Goal: Task Accomplishment & Management: Use online tool/utility

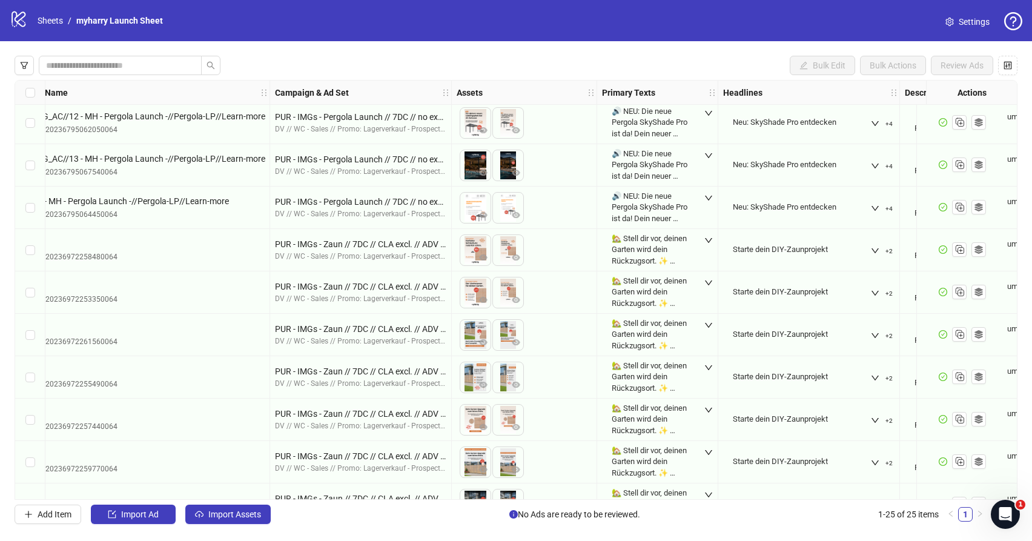
scroll to position [670, 120]
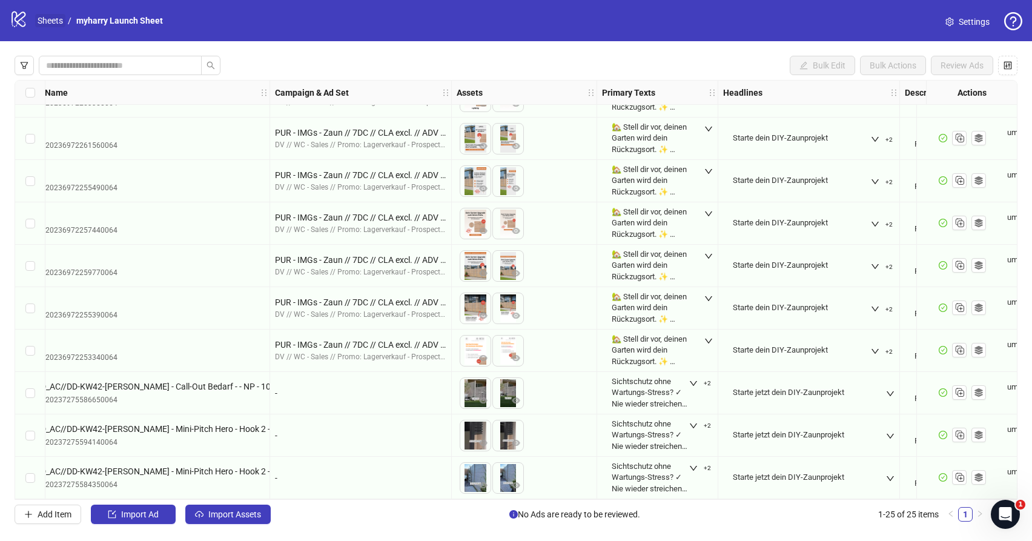
click at [53, 22] on link "Sheets" at bounding box center [50, 20] width 30 height 13
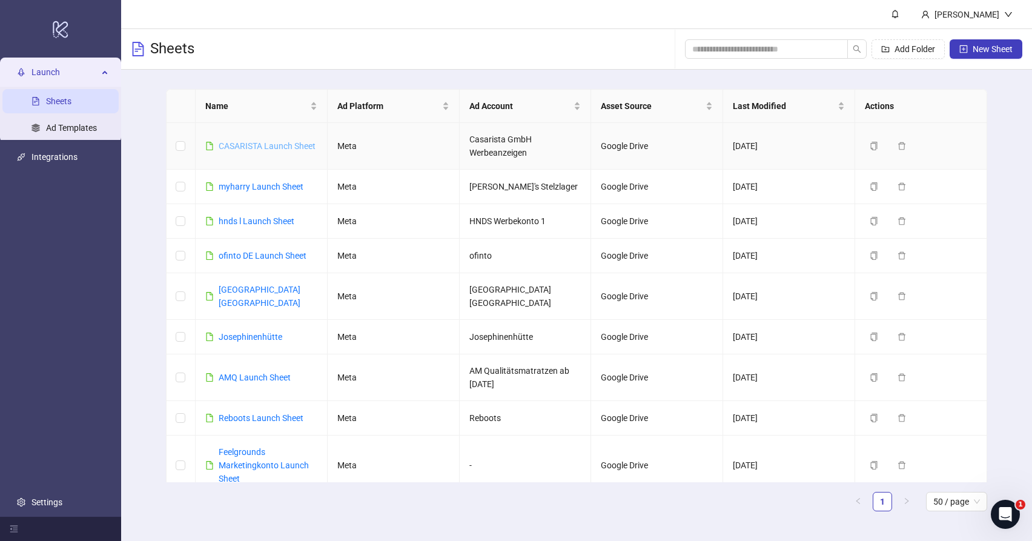
click at [280, 143] on link "CASARISTA Launch Sheet" at bounding box center [267, 146] width 97 height 10
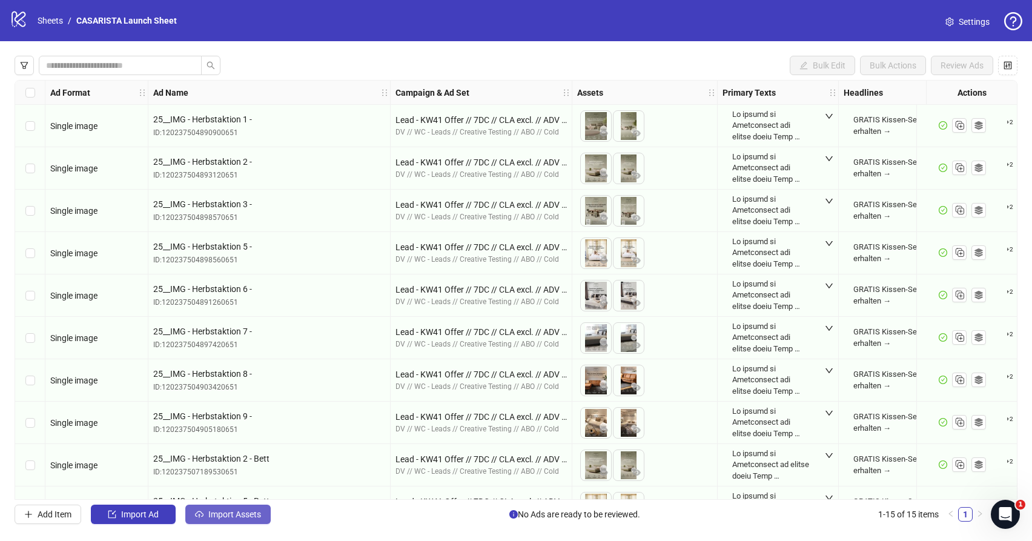
click at [219, 515] on span "Import Assets" at bounding box center [234, 514] width 53 height 10
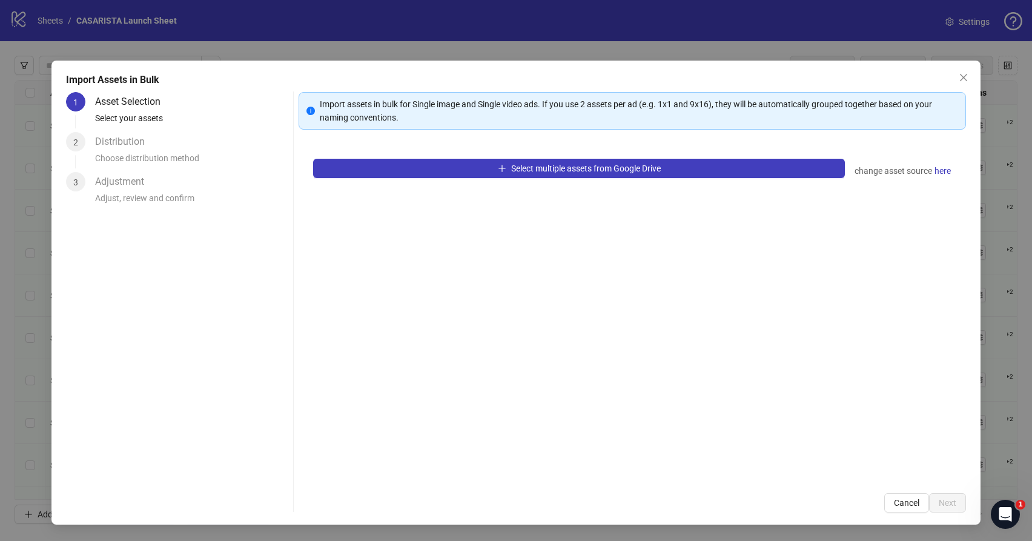
click at [559, 178] on div "Select multiple assets from Google Drive change asset source here" at bounding box center [631, 311] width 667 height 334
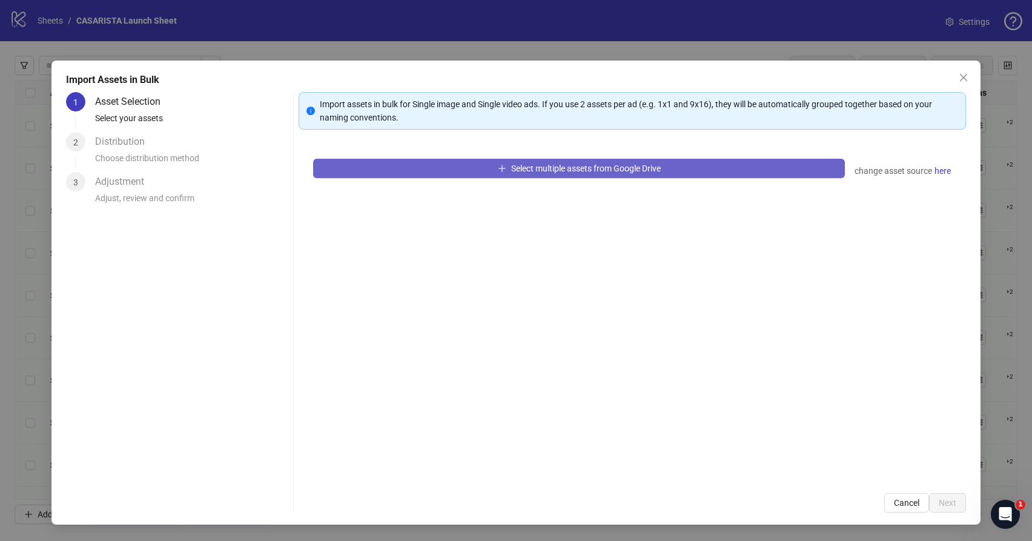
click at [561, 171] on span "Select multiple assets from Google Drive" at bounding box center [586, 168] width 150 height 10
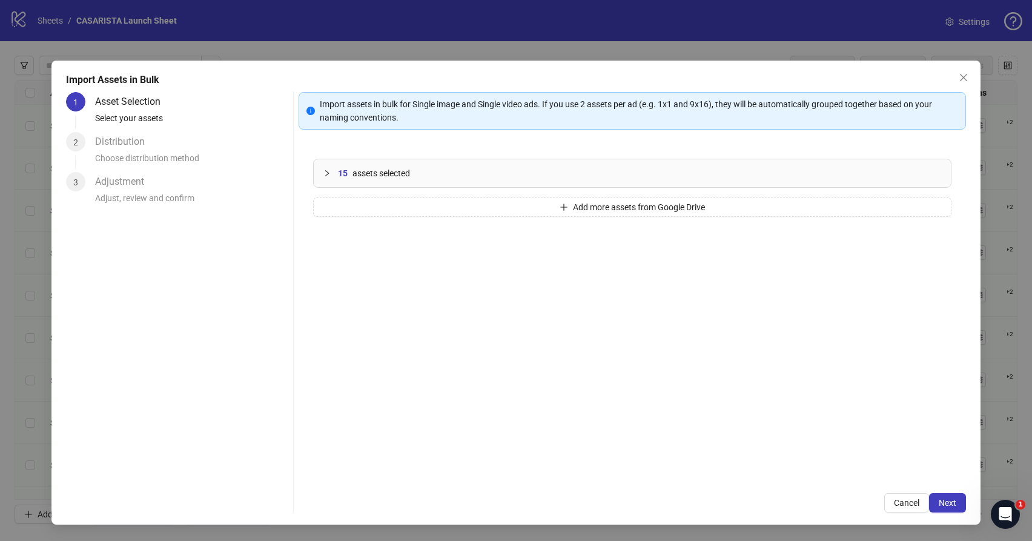
click at [381, 172] on span "assets selected" at bounding box center [381, 172] width 58 height 13
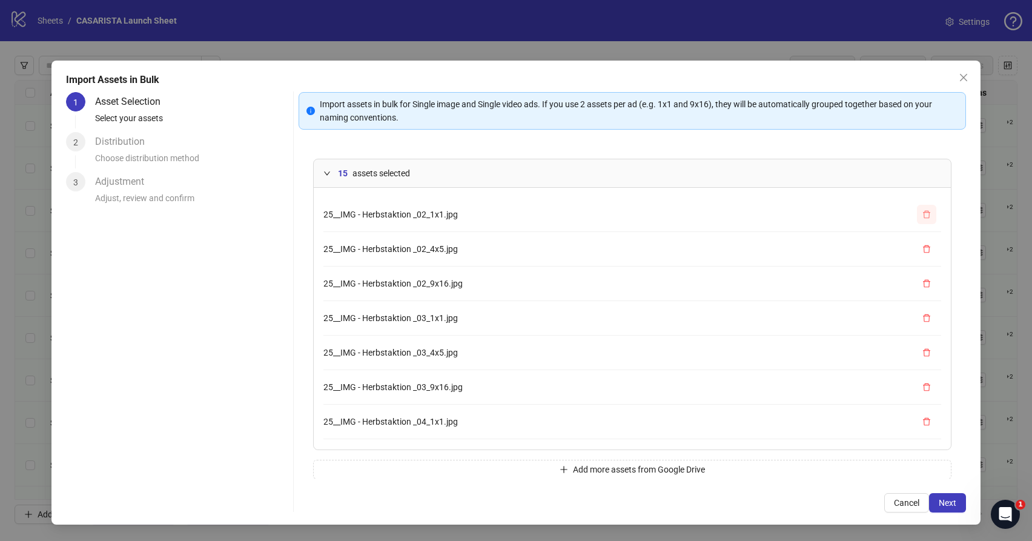
click at [922, 211] on icon "delete" at bounding box center [926, 214] width 8 height 8
click at [929, 286] on icon "delete" at bounding box center [926, 283] width 8 height 8
click at [928, 353] on icon "delete" at bounding box center [926, 352] width 8 height 8
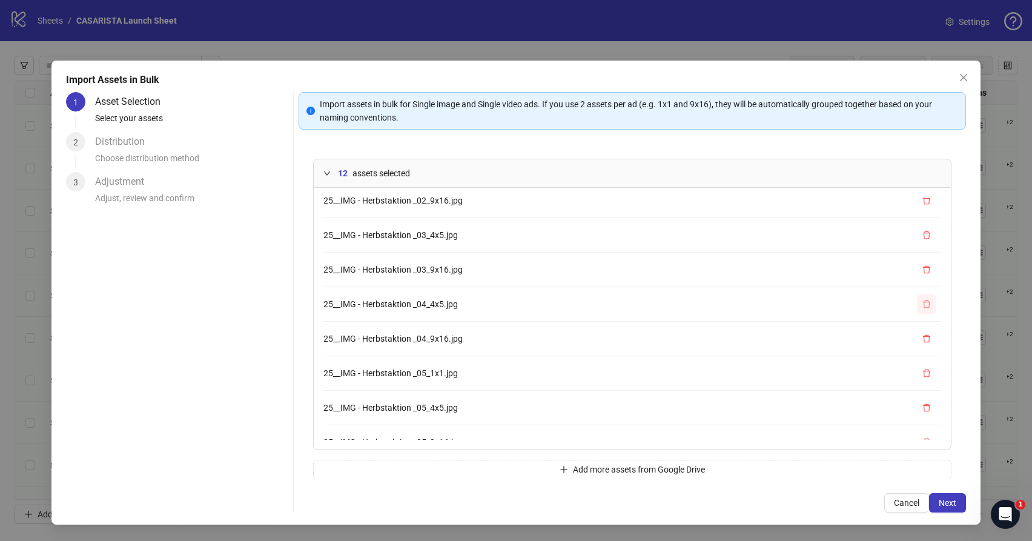
scroll to position [66, 0]
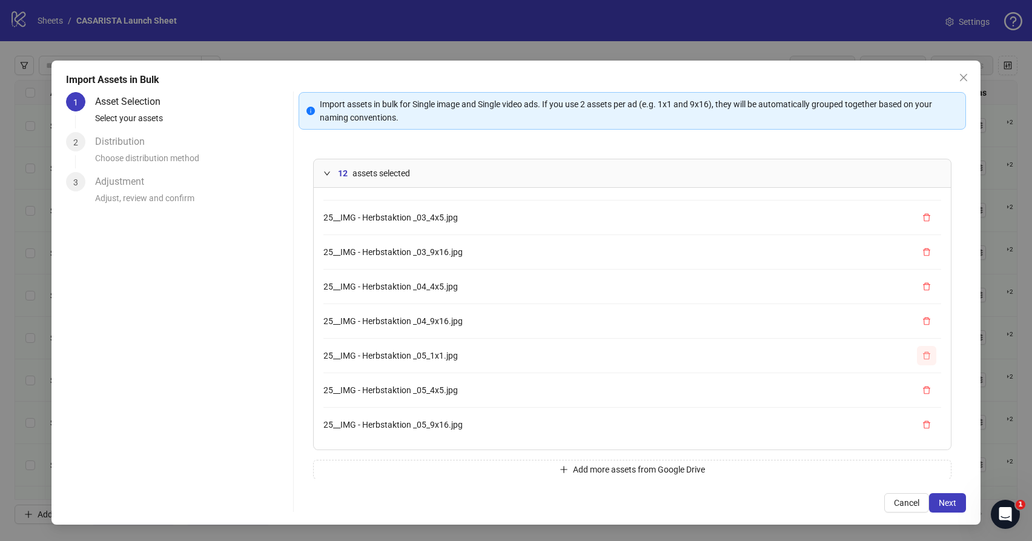
click at [927, 355] on icon "delete" at bounding box center [926, 355] width 8 height 8
click at [927, 359] on icon "delete" at bounding box center [926, 358] width 8 height 8
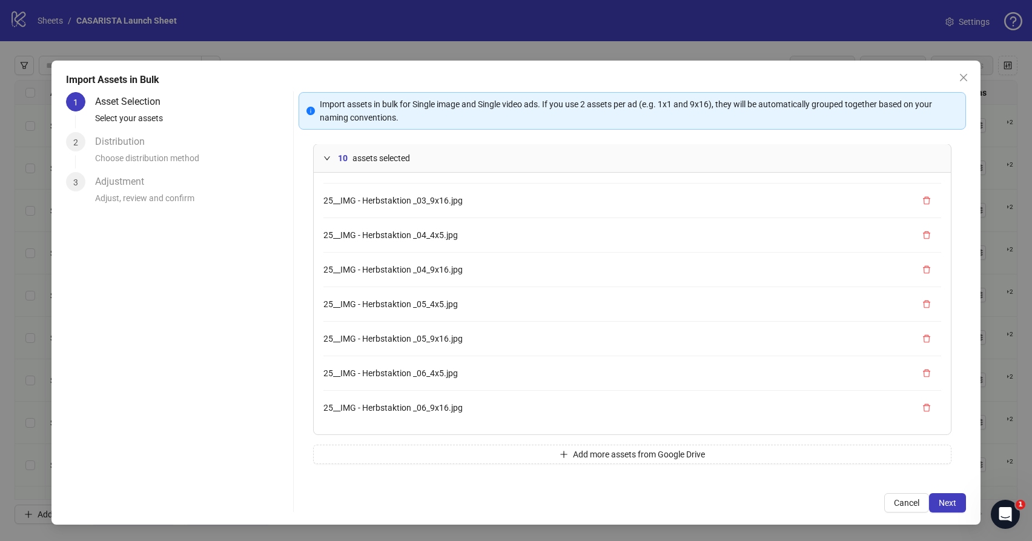
scroll to position [0, 0]
click at [953, 511] on button "Next" at bounding box center [947, 502] width 37 height 19
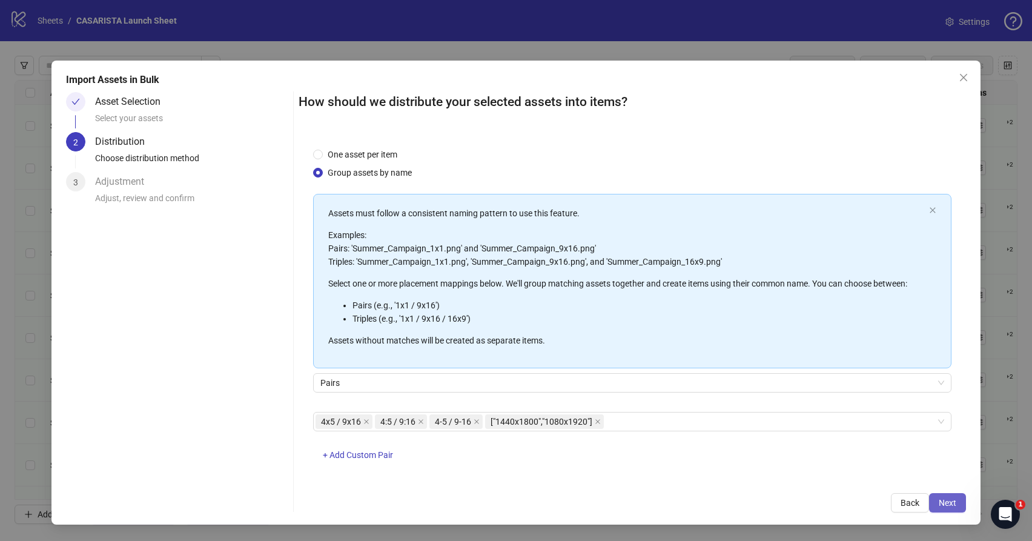
click at [958, 503] on button "Next" at bounding box center [947, 502] width 37 height 19
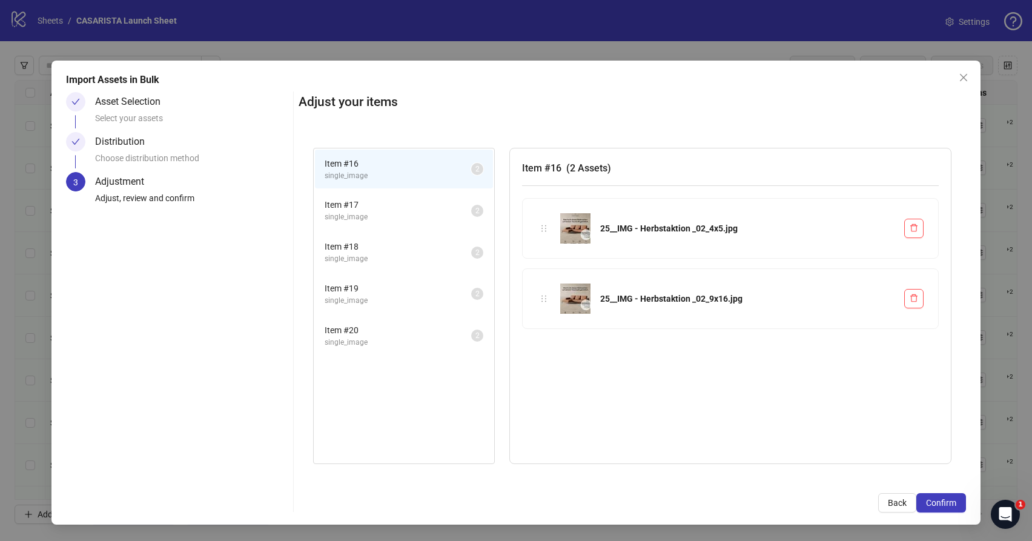
click at [418, 211] on span "single_image" at bounding box center [397, 217] width 146 height 12
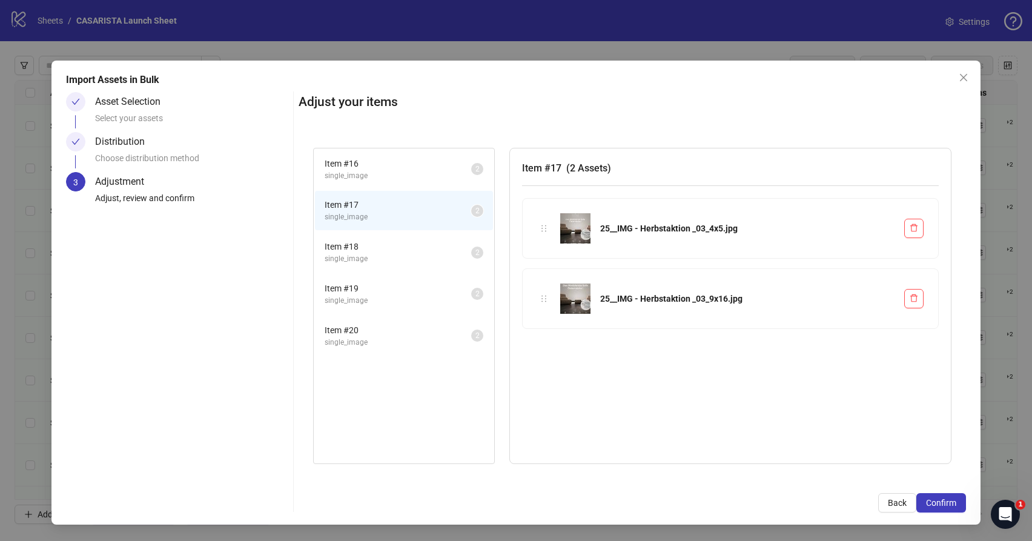
click at [421, 265] on li "Item # 18 single_image 2" at bounding box center [404, 251] width 178 height 39
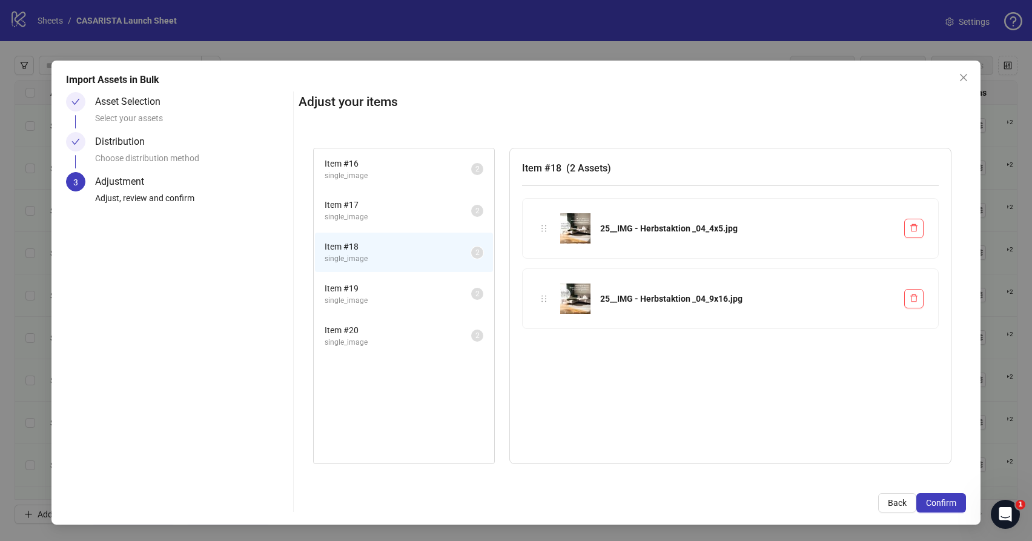
click at [423, 297] on span "single_image" at bounding box center [397, 301] width 146 height 12
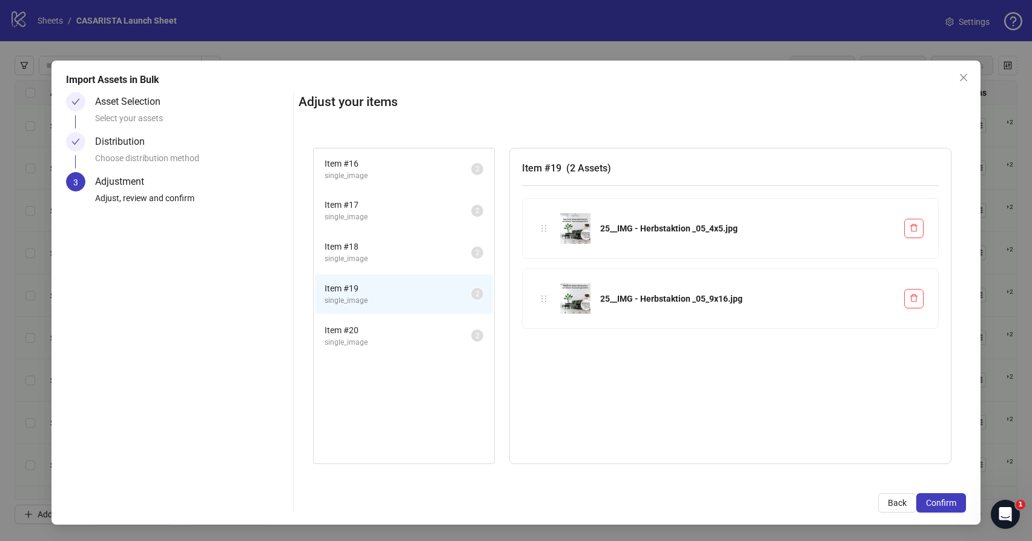
click at [424, 337] on span "single_image" at bounding box center [397, 343] width 146 height 12
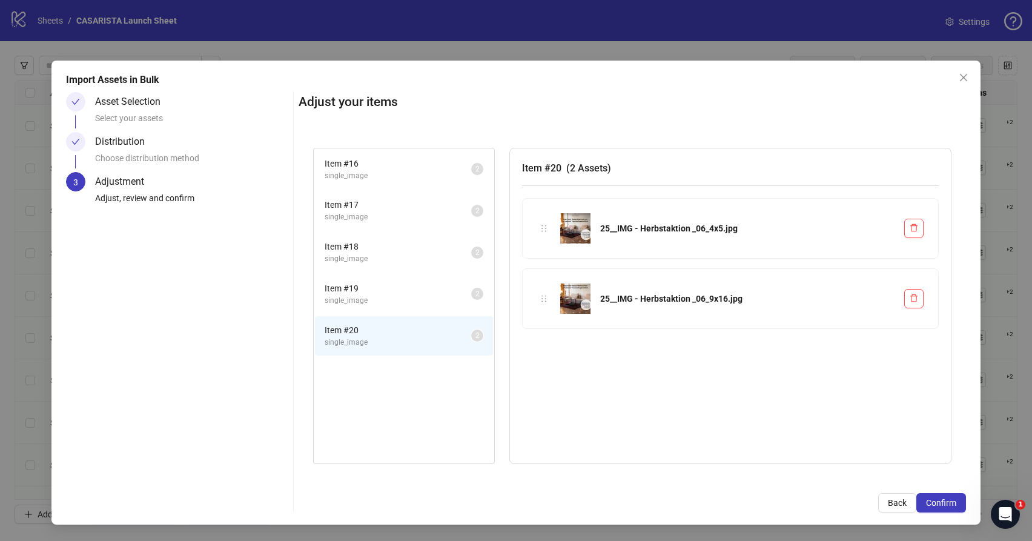
click at [424, 300] on span "single_image" at bounding box center [397, 301] width 146 height 12
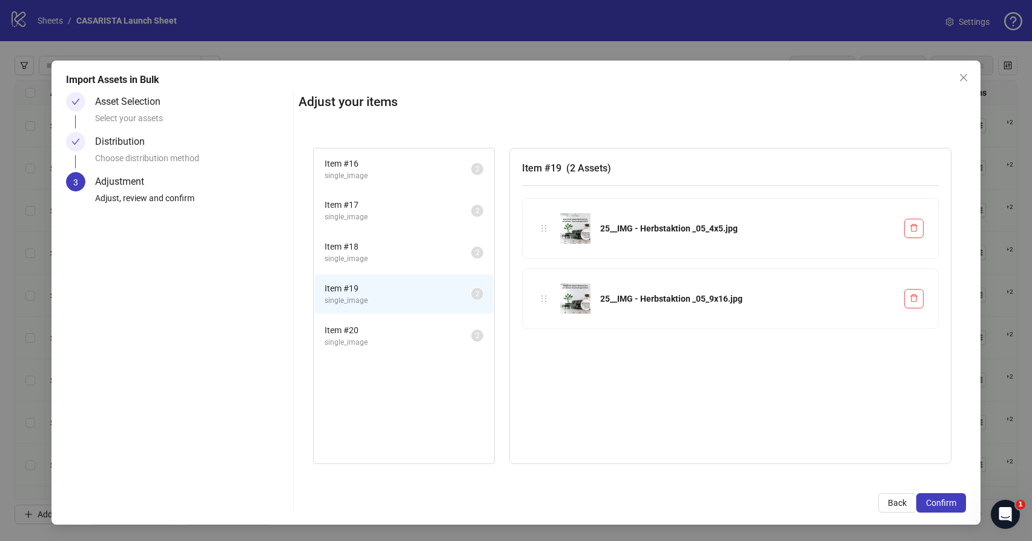
click at [420, 254] on span "single_image" at bounding box center [397, 259] width 146 height 12
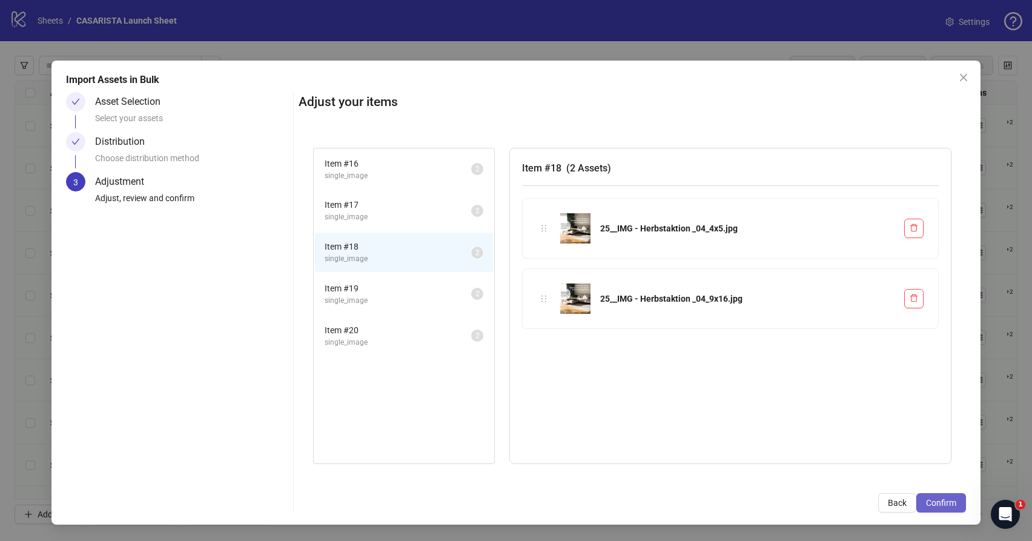
click at [938, 500] on span "Confirm" at bounding box center [941, 503] width 30 height 10
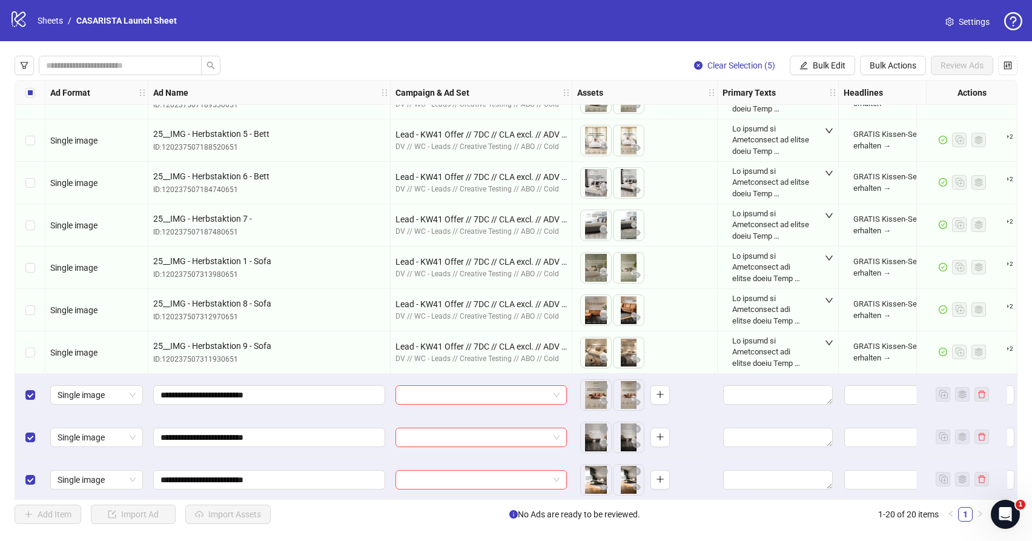
scroll to position [458, 0]
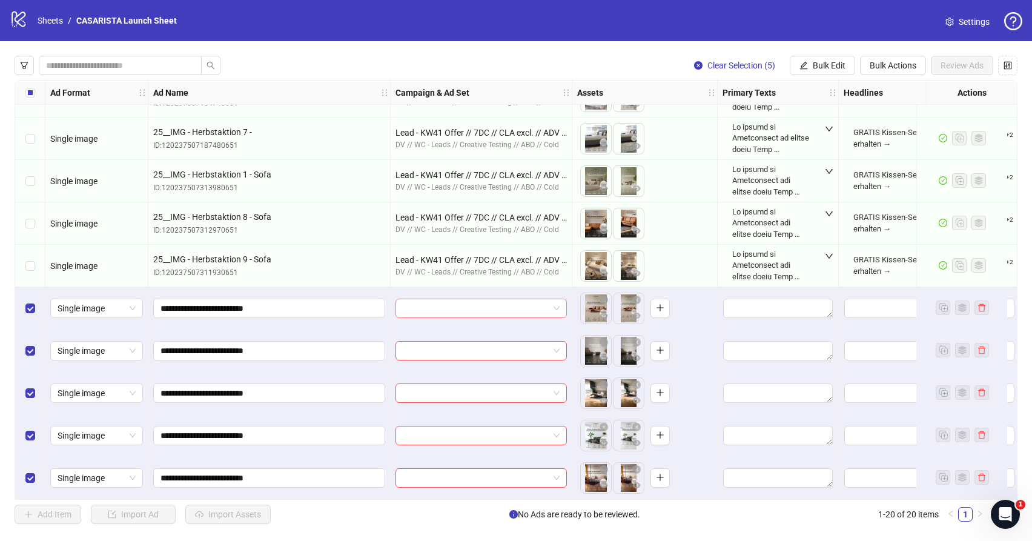
click at [556, 303] on span at bounding box center [481, 308] width 157 height 18
click at [824, 67] on span "Bulk Edit" at bounding box center [828, 66] width 33 height 10
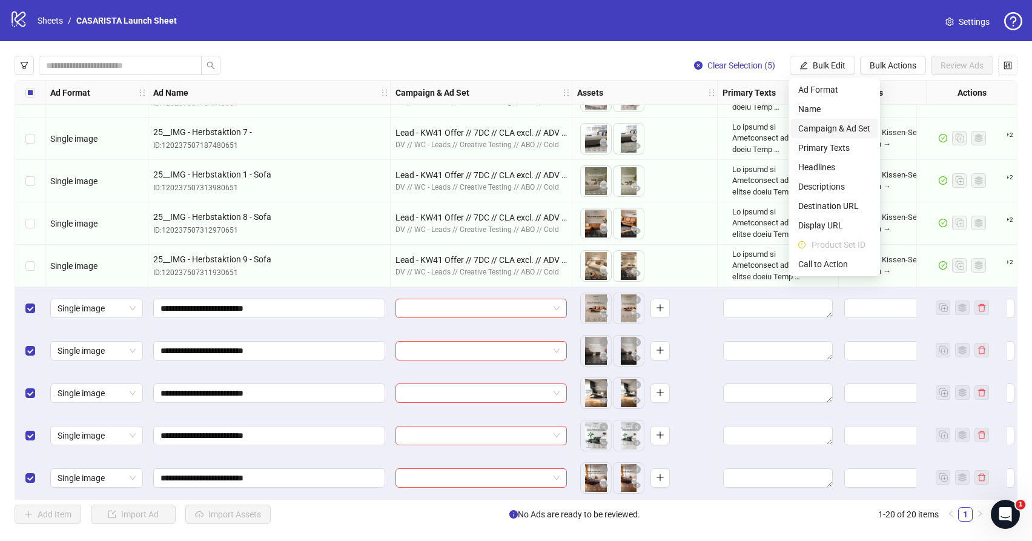
click at [853, 128] on span "Campaign & Ad Set" at bounding box center [834, 128] width 72 height 13
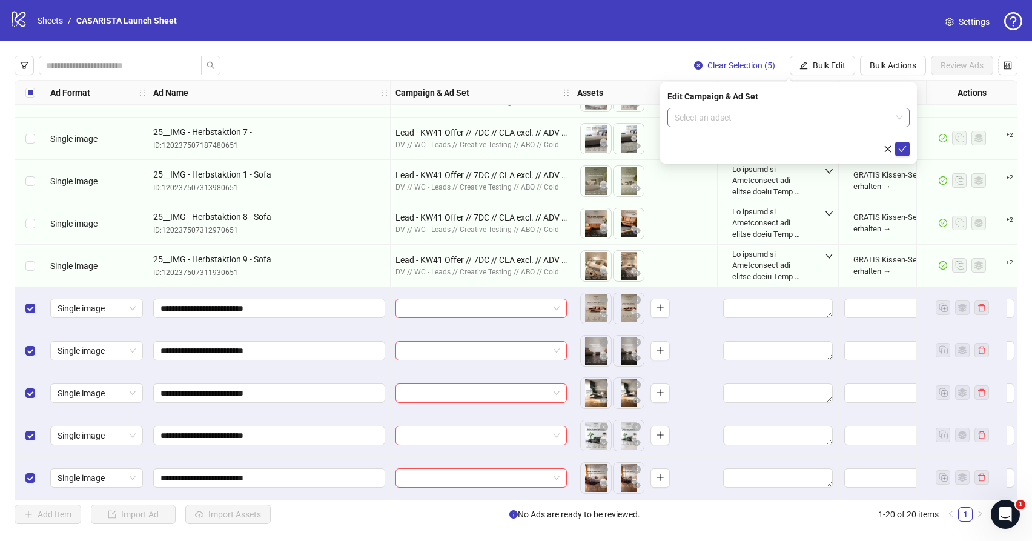
click at [802, 120] on input "search" at bounding box center [782, 117] width 217 height 18
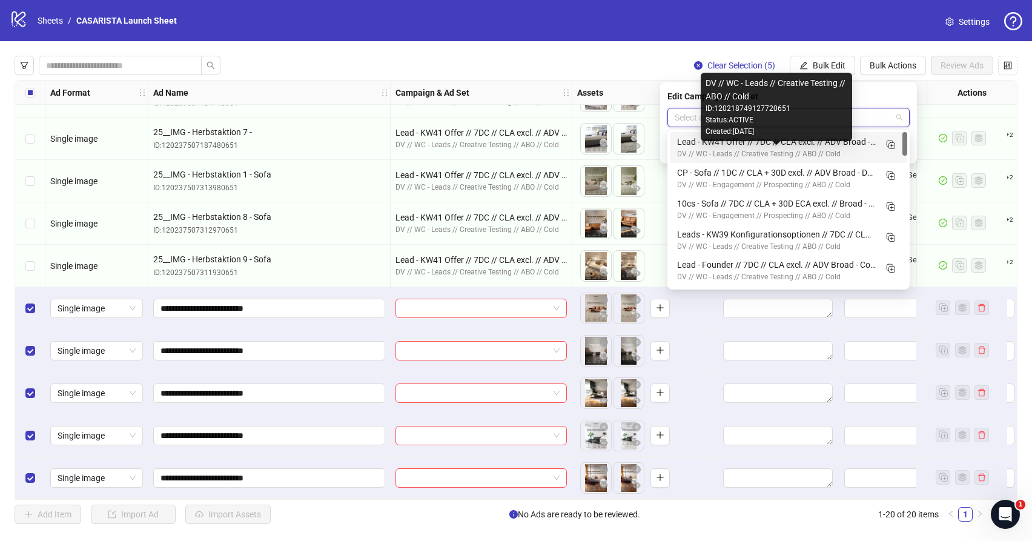
click at [785, 151] on div "DV // WC - Leads // Creative Testing // ABO // Cold" at bounding box center [776, 154] width 199 height 12
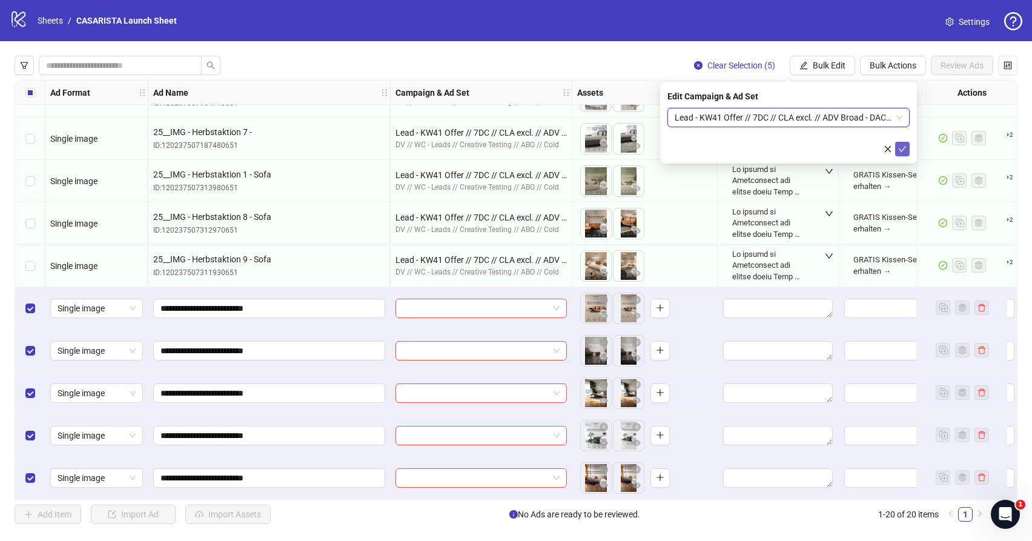
click at [901, 145] on icon "check" at bounding box center [902, 149] width 8 height 8
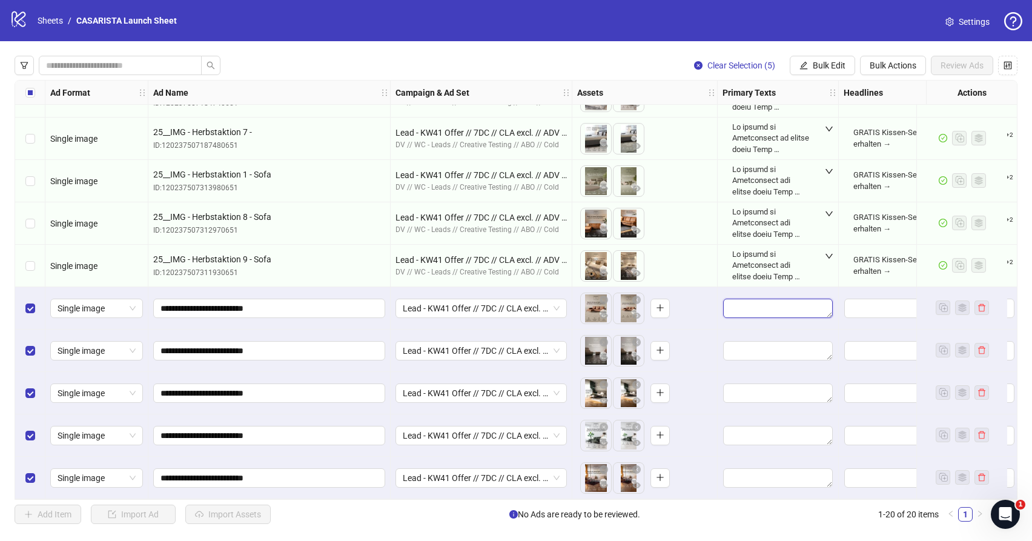
click at [761, 306] on textarea "Edit values" at bounding box center [778, 307] width 110 height 19
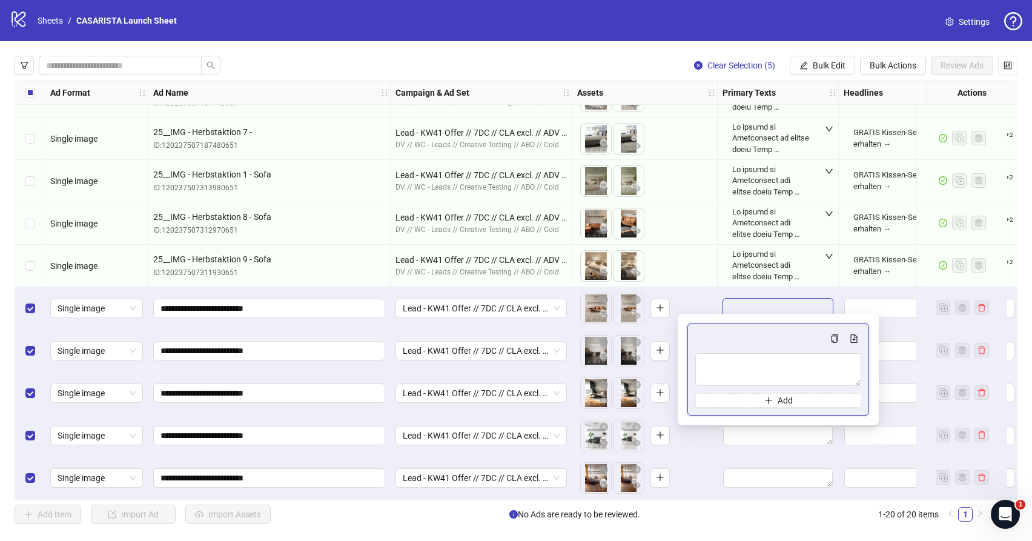
click at [773, 252] on div at bounding box center [770, 265] width 77 height 33
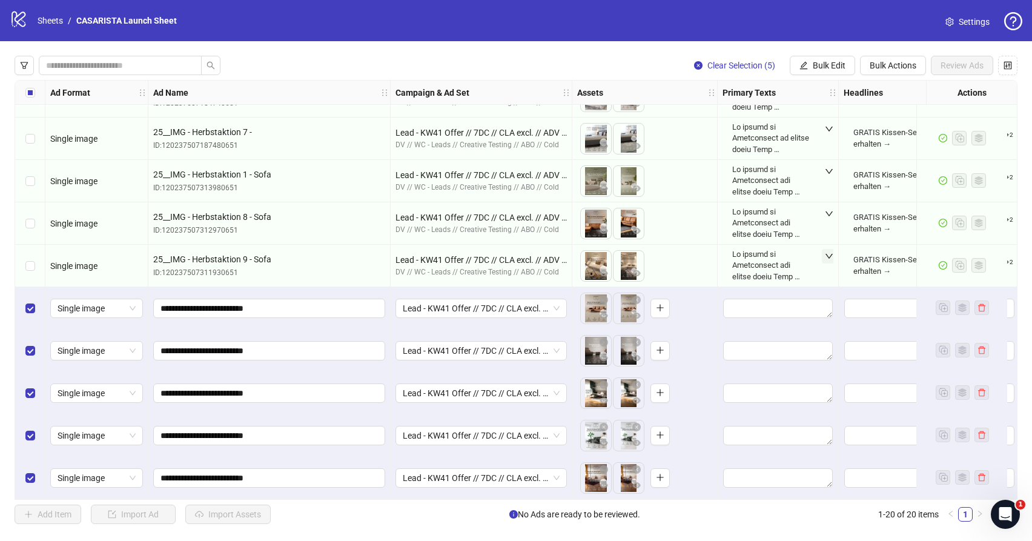
click at [828, 252] on icon "down" at bounding box center [829, 256] width 8 height 8
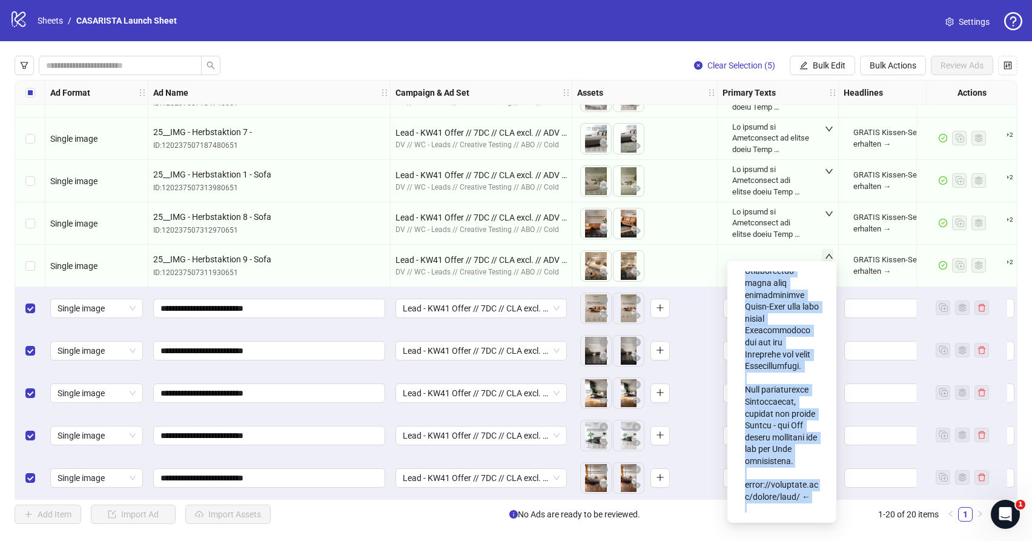
scroll to position [0, 0]
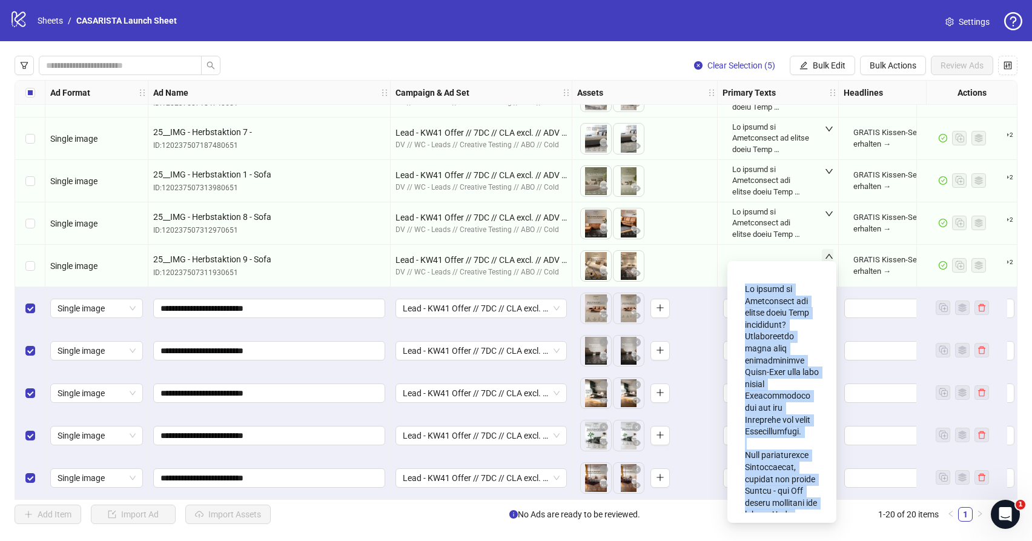
drag, startPoint x: 792, startPoint y: 496, endPoint x: 743, endPoint y: 286, distance: 215.6
click at [743, 286] on div at bounding box center [782, 392] width 90 height 242
copy div "Lo ipsumd si Ametconsect adi elitse doeiu Temp incididunt? Utlaboreetdo magna a…"
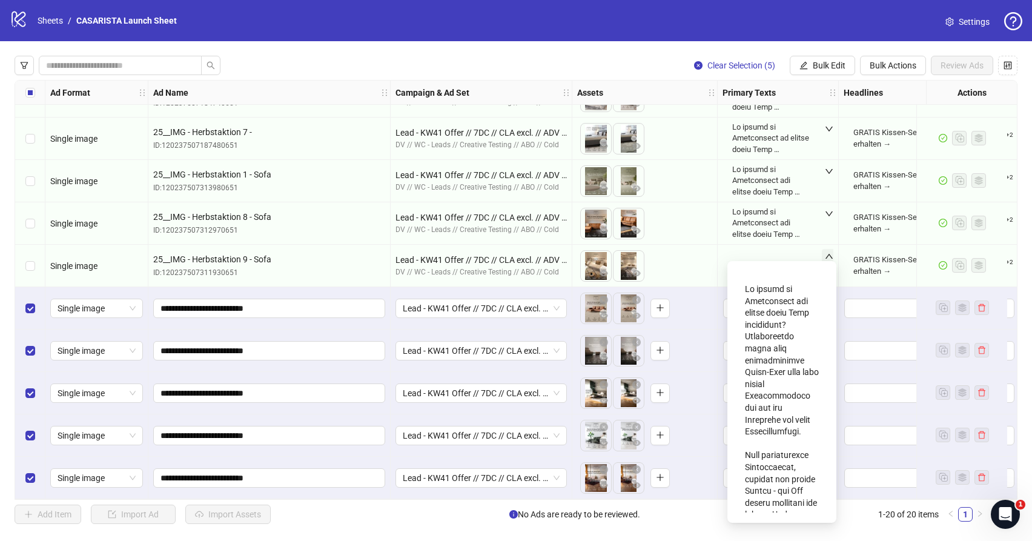
click at [697, 262] on div "To pick up a draggable item, press the space bar. While dragging, use the arrow…" at bounding box center [644, 266] width 135 height 38
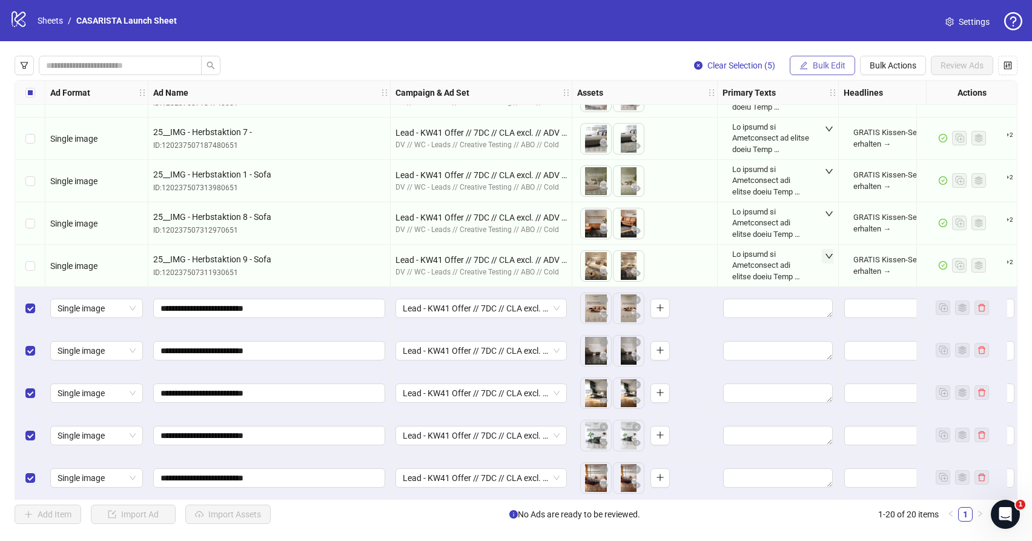
click at [833, 67] on span "Bulk Edit" at bounding box center [828, 66] width 33 height 10
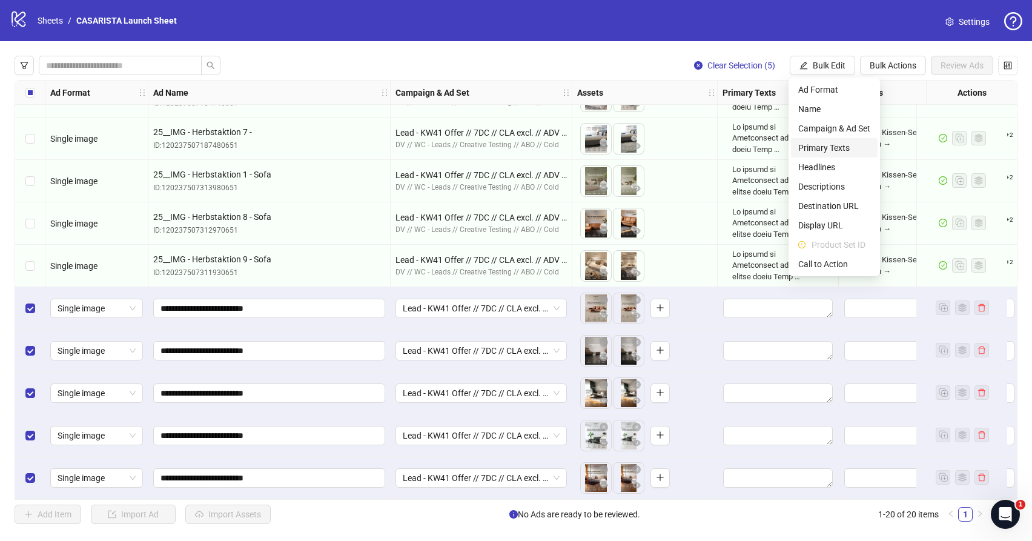
click at [840, 151] on span "Primary Texts" at bounding box center [834, 147] width 72 height 13
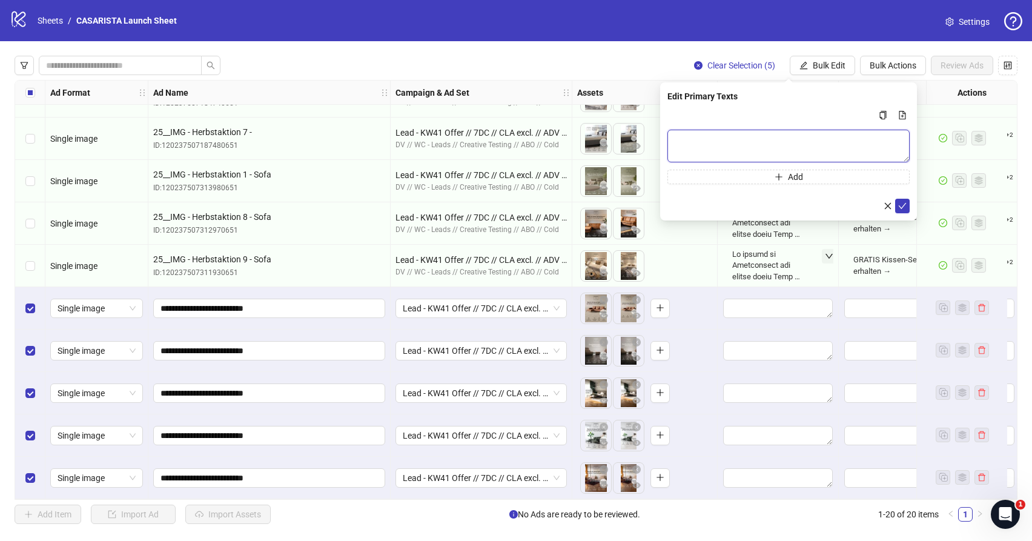
click at [769, 145] on textarea "Multi-text input container - paste or copy values" at bounding box center [788, 146] width 242 height 33
paste textarea "**********"
type textarea "**********"
click at [897, 202] on button "submit" at bounding box center [902, 206] width 15 height 15
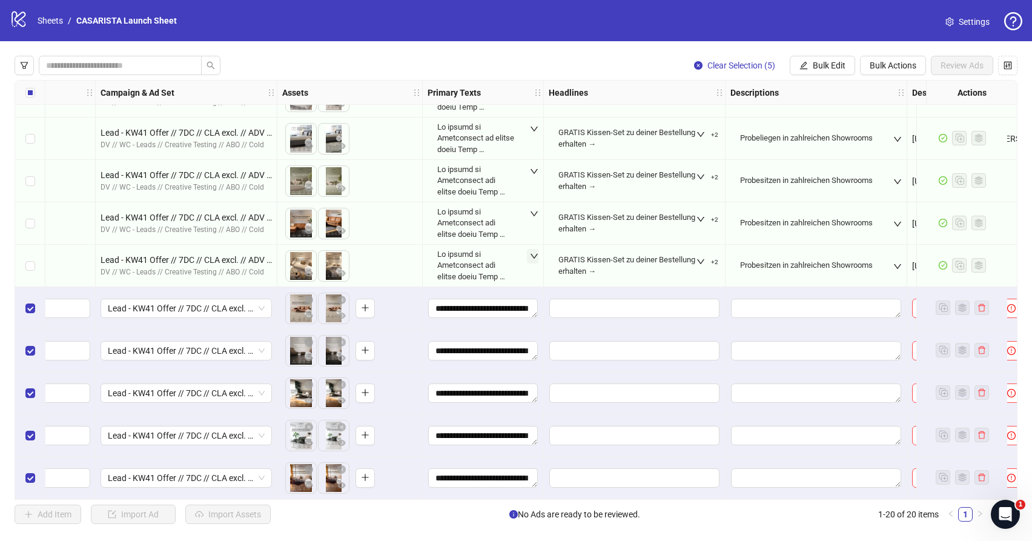
scroll to position [458, 297]
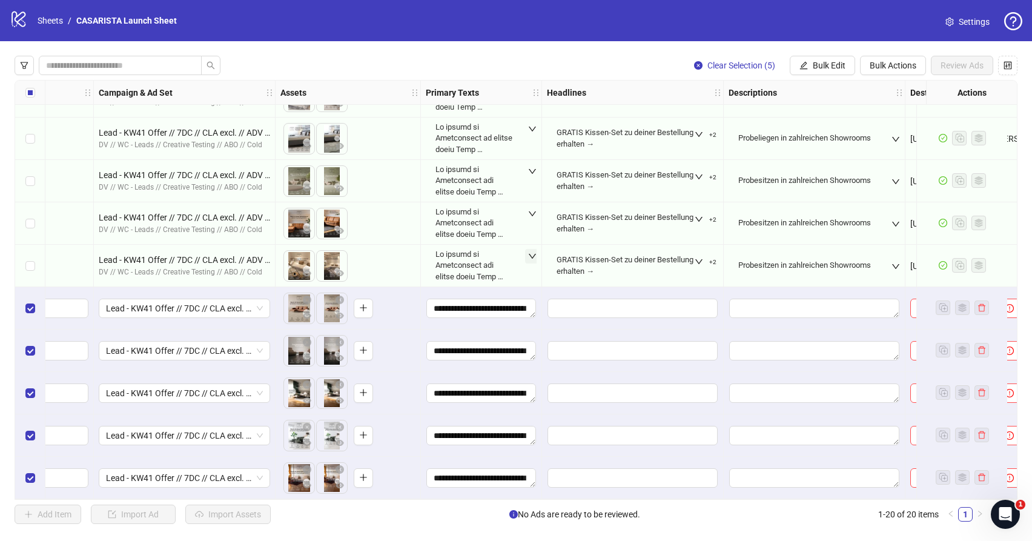
drag, startPoint x: 778, startPoint y: 268, endPoint x: 734, endPoint y: 254, distance: 46.7
click at [734, 254] on div "Probesitzen in zahlreichen Showrooms" at bounding box center [811, 264] width 157 height 25
copy div "Probesitzen in zahlreichen Showrooms"
click at [829, 63] on span "Bulk Edit" at bounding box center [828, 66] width 33 height 10
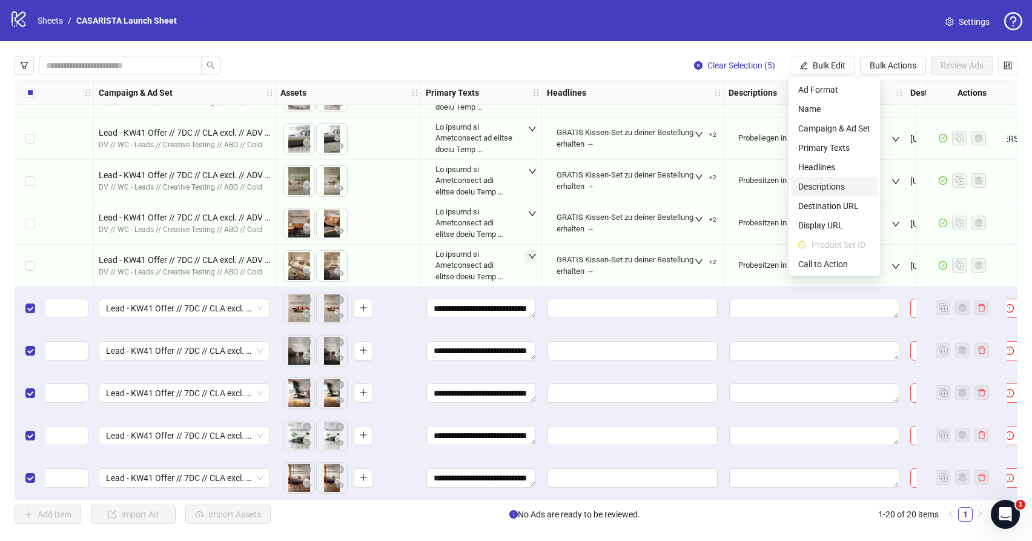
click at [830, 183] on span "Descriptions" at bounding box center [834, 186] width 72 height 13
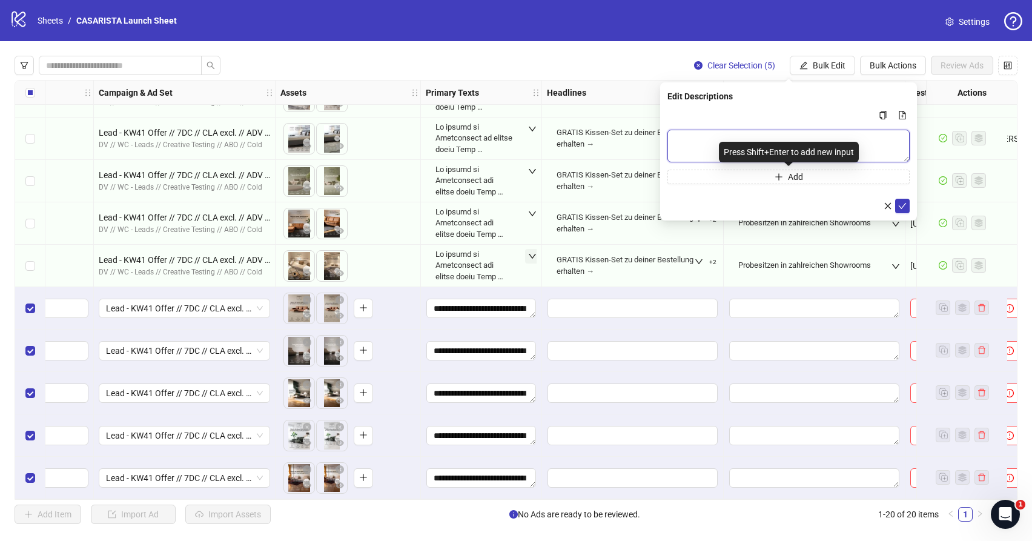
click at [715, 147] on textarea "Multi-text input container - paste or copy values" at bounding box center [788, 146] width 242 height 33
paste textarea "**********"
type textarea "**********"
click at [898, 206] on icon "check" at bounding box center [902, 206] width 8 height 8
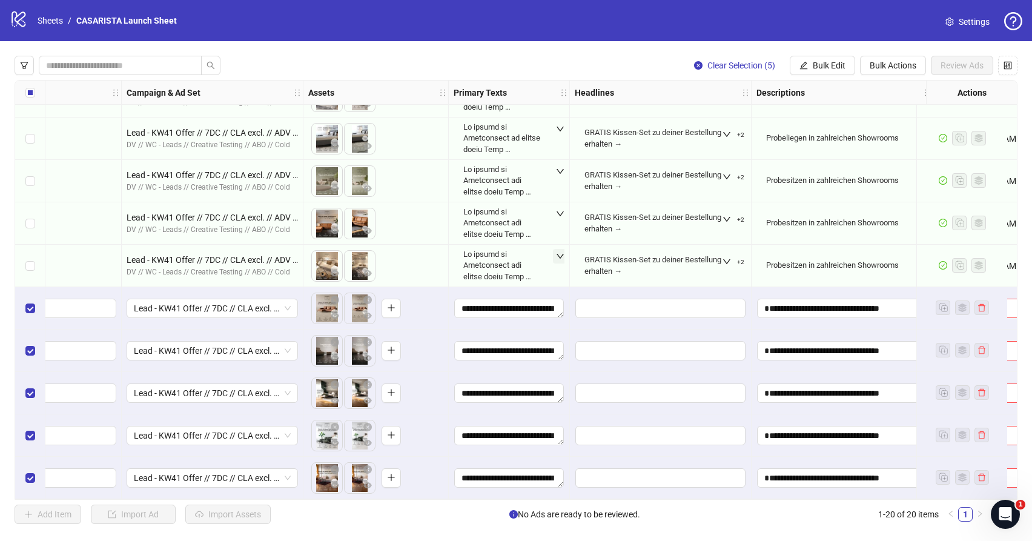
scroll to position [458, 266]
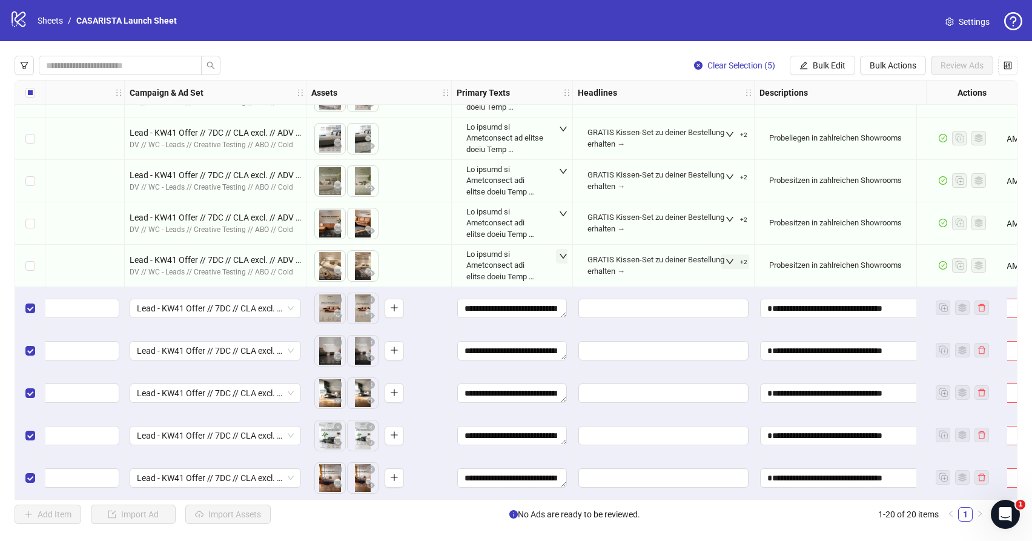
click at [731, 257] on icon "down" at bounding box center [729, 261] width 8 height 8
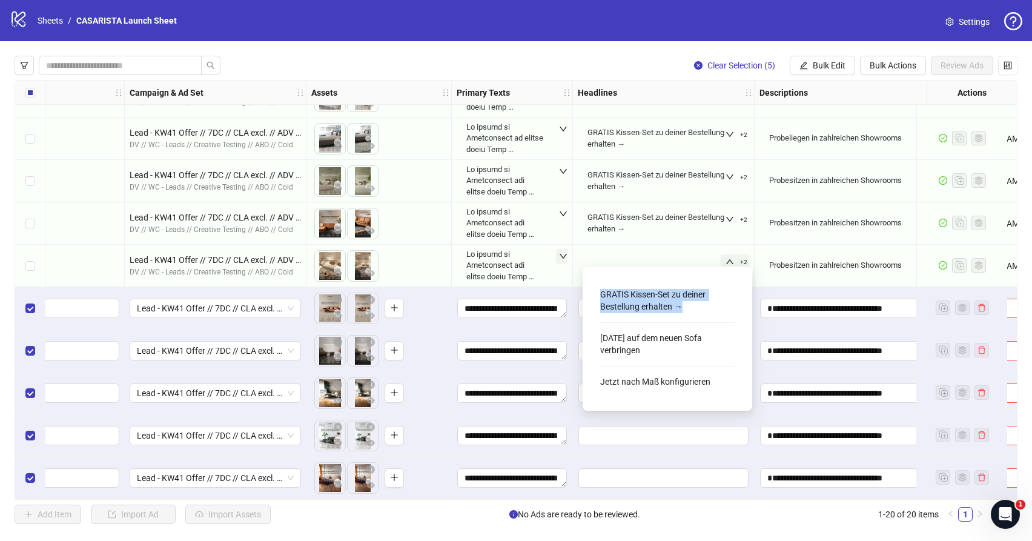
drag, startPoint x: 684, startPoint y: 308, endPoint x: 598, endPoint y: 295, distance: 86.8
click at [598, 295] on div "GRATIS Kissen-Set zu deiner Bestellung erhalten → [DATE] auf dem neuen Sofa ver…" at bounding box center [667, 338] width 150 height 125
copy div "GRATIS Kissen-Set zu deiner Bestellung erhalten →"
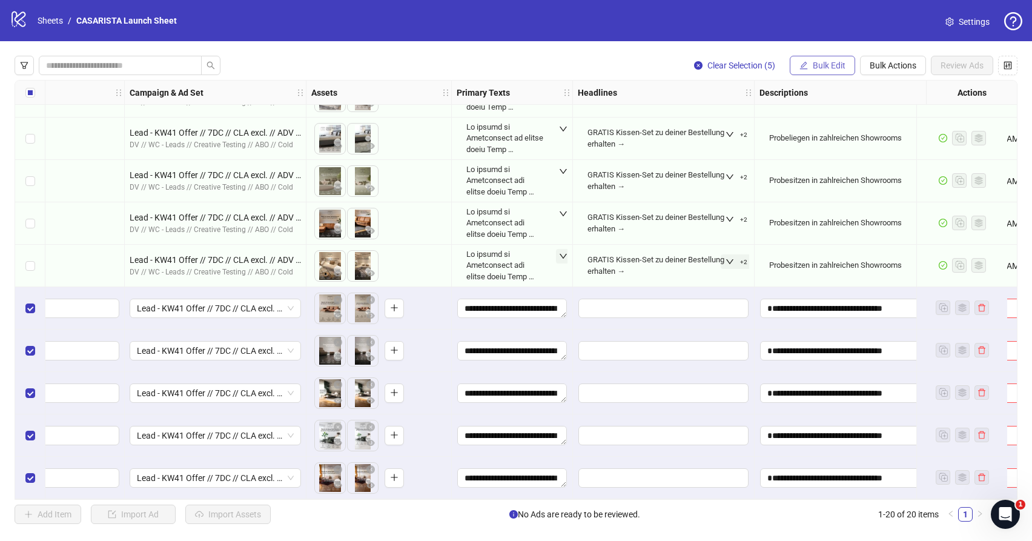
click at [834, 70] on button "Bulk Edit" at bounding box center [821, 65] width 65 height 19
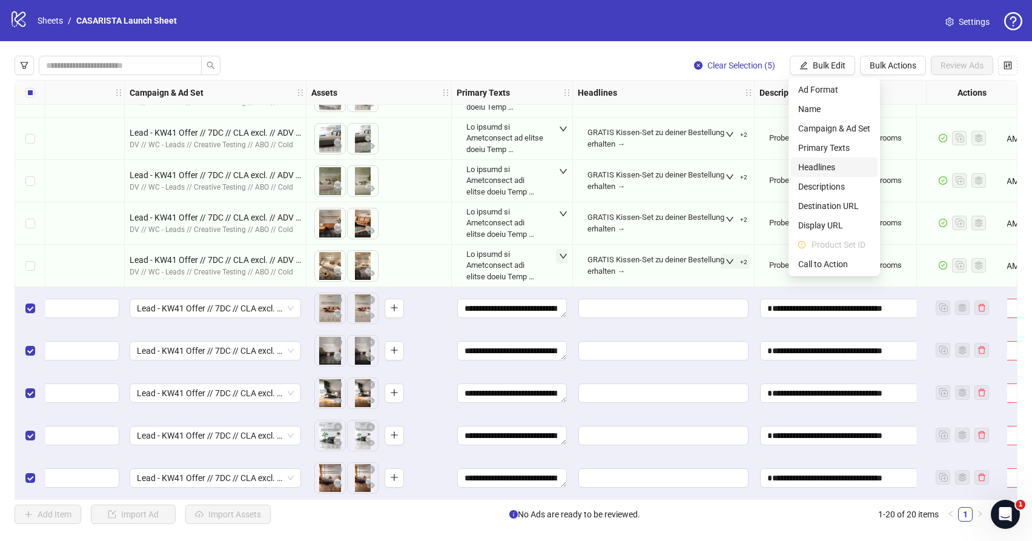
click at [831, 165] on span "Headlines" at bounding box center [834, 166] width 72 height 13
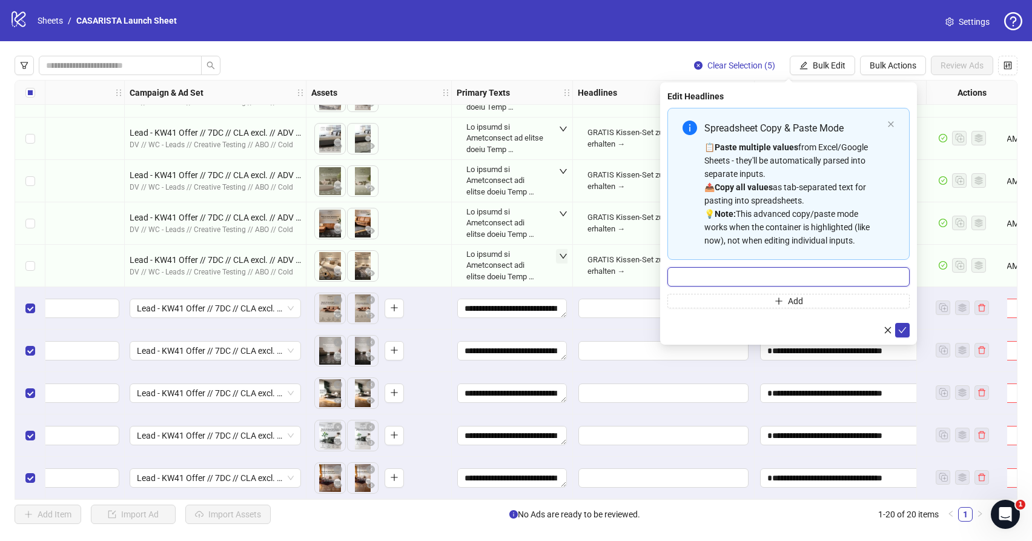
click at [759, 276] on input "Multi-input container - paste or copy values" at bounding box center [788, 276] width 242 height 19
paste input "**********"
type input "**********"
click at [903, 328] on icon "check" at bounding box center [902, 330] width 8 height 8
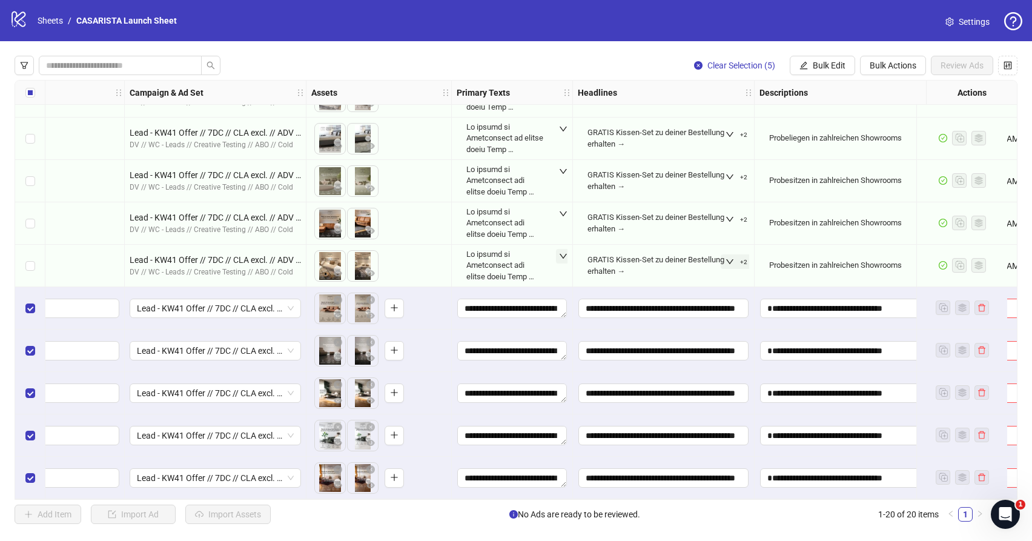
click at [729, 257] on icon "down" at bounding box center [729, 261] width 8 height 8
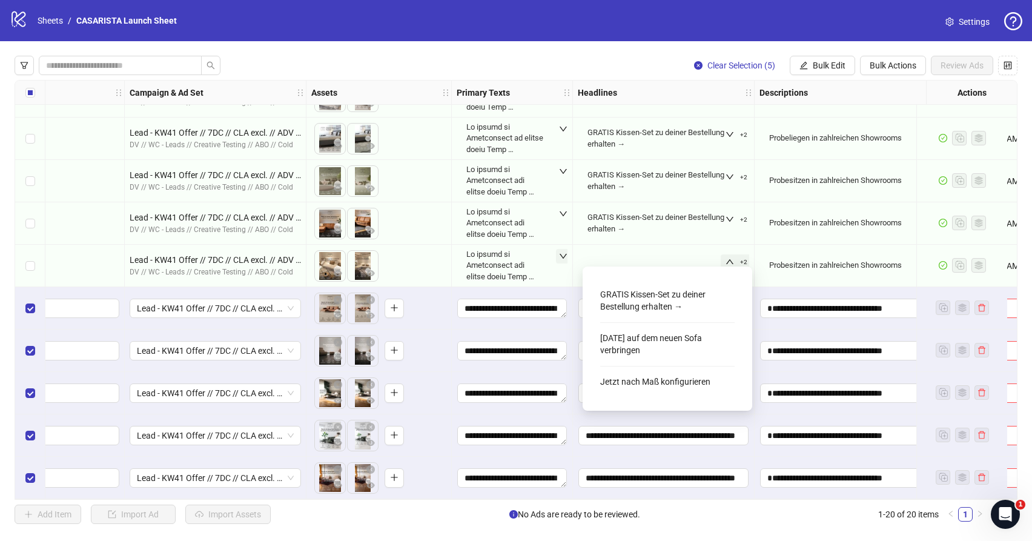
drag, startPoint x: 643, startPoint y: 351, endPoint x: 597, endPoint y: 334, distance: 48.8
click at [597, 334] on div "GRATIS Kissen-Set zu deiner Bestellung erhalten → [DATE] auf dem neuen Sofa ver…" at bounding box center [667, 338] width 150 height 125
copy div "[DATE] auf dem neuen Sofa verbringen"
click at [733, 257] on icon "up" at bounding box center [729, 261] width 8 height 8
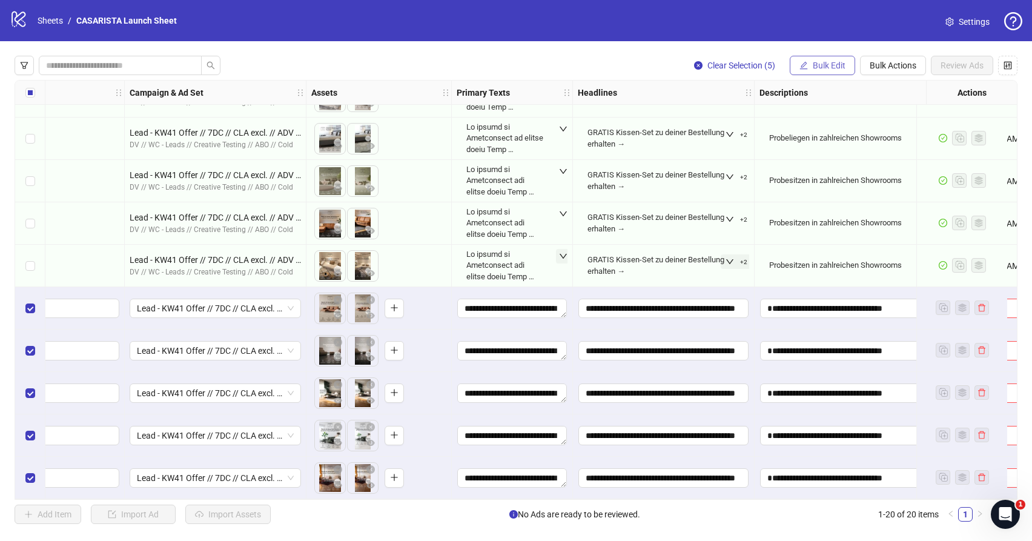
click at [835, 66] on span "Bulk Edit" at bounding box center [828, 66] width 33 height 10
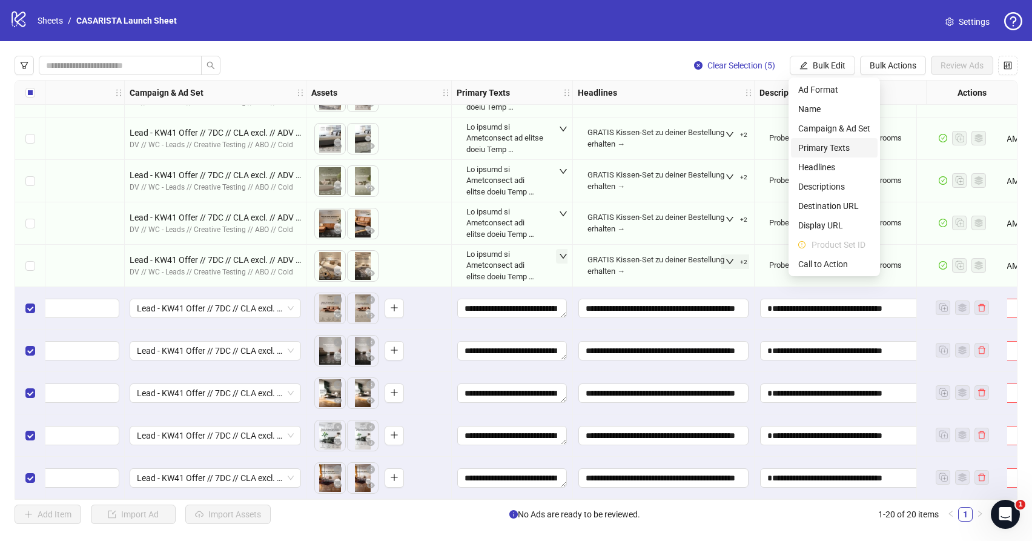
click at [836, 148] on span "Primary Texts" at bounding box center [834, 147] width 72 height 13
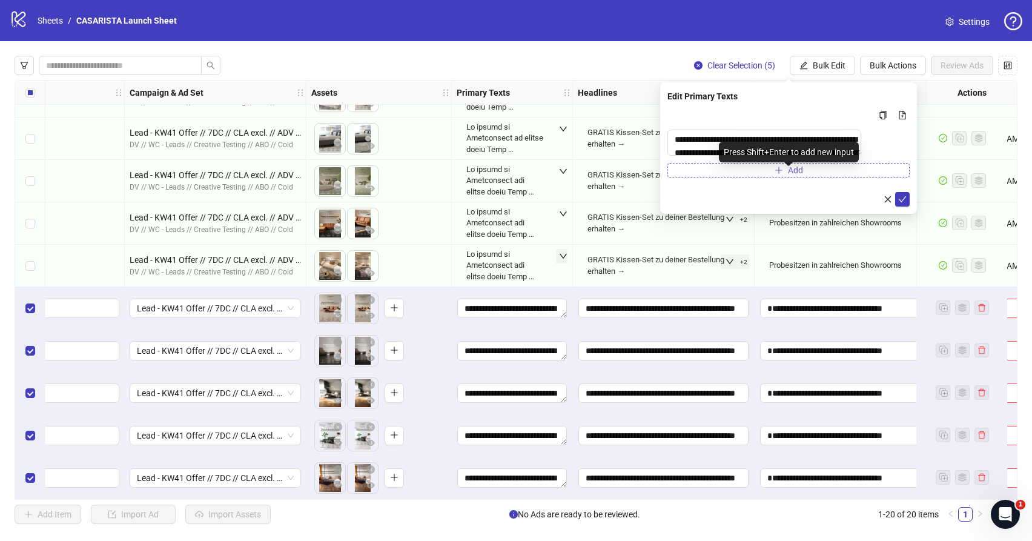
click at [831, 177] on button "Add" at bounding box center [788, 170] width 242 height 15
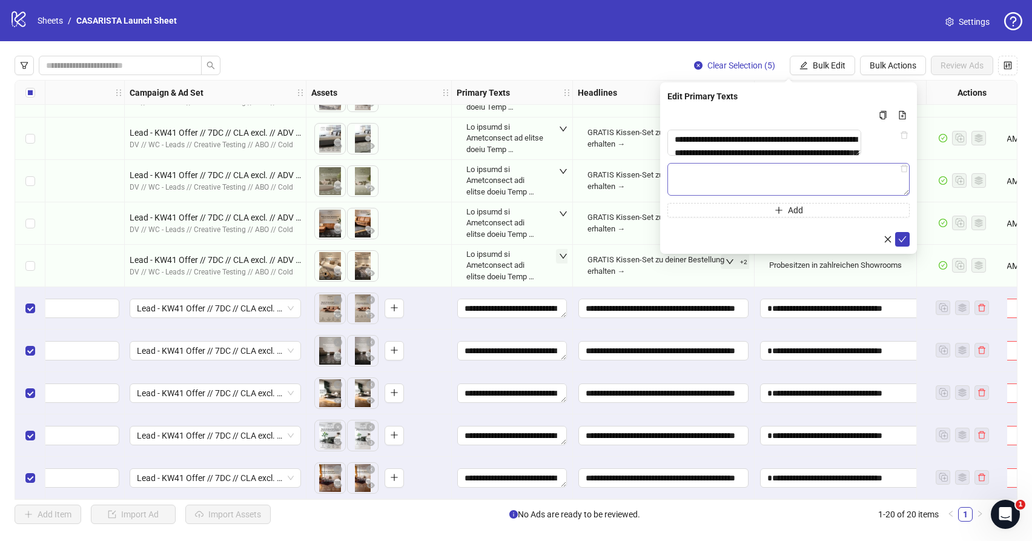
click at [808, 186] on textarea "Multi-text input container - paste or copy values" at bounding box center [788, 179] width 242 height 33
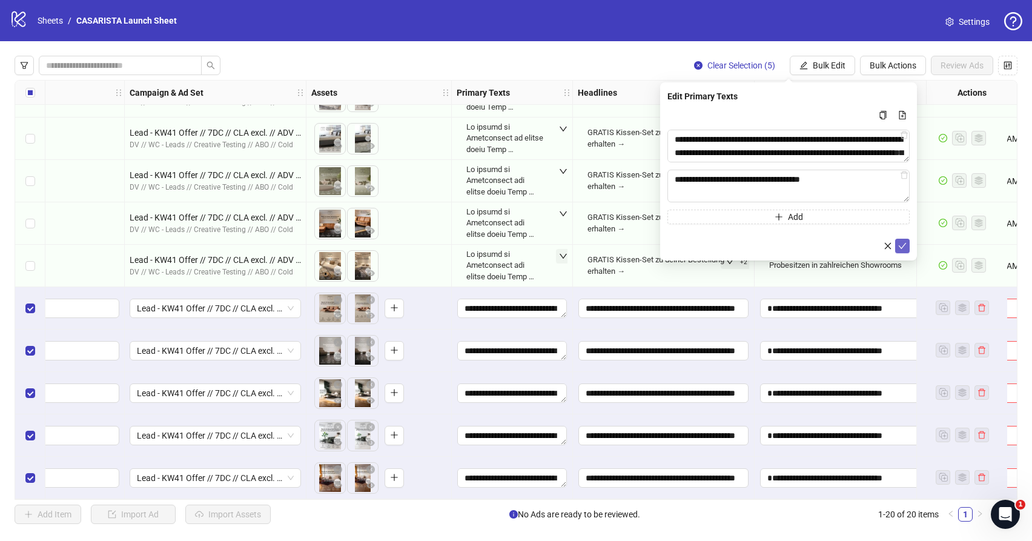
type textarea "**********"
click at [904, 246] on icon "check" at bounding box center [902, 246] width 8 height 8
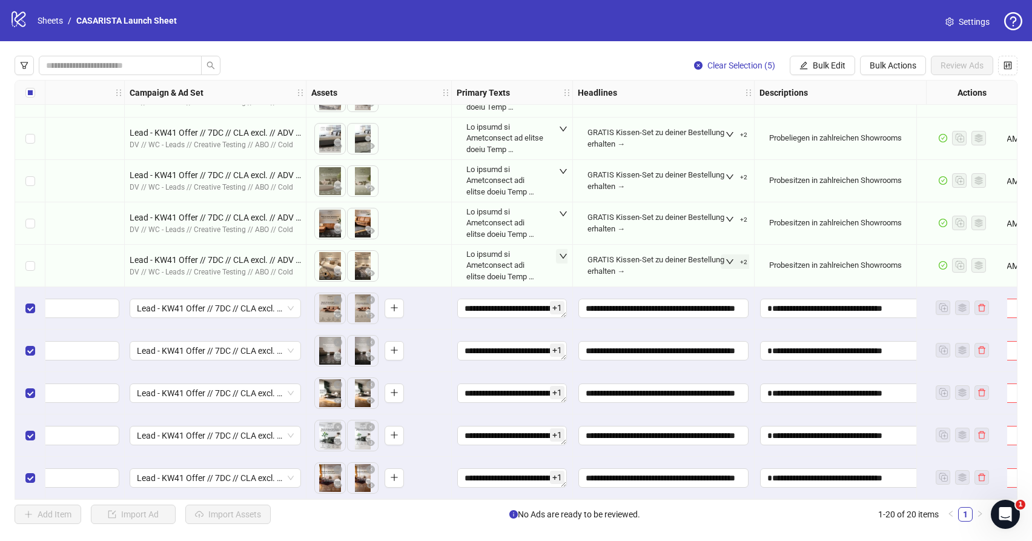
click at [731, 257] on icon "down" at bounding box center [729, 261] width 8 height 8
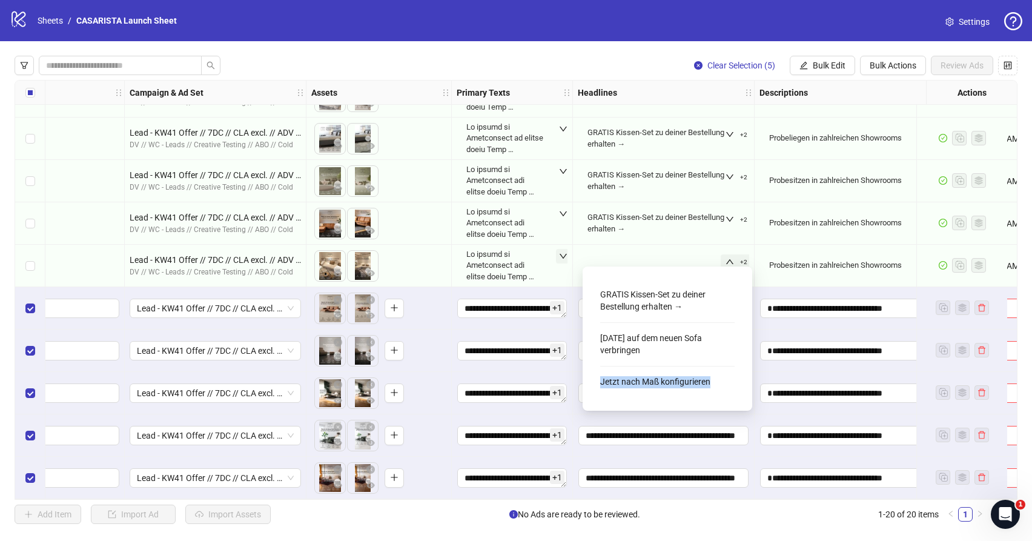
drag, startPoint x: 709, startPoint y: 383, endPoint x: 599, endPoint y: 381, distance: 110.8
click at [599, 381] on div "GRATIS Kissen-Set zu deiner Bestellung erhalten → [DATE] auf dem neuen Sofa ver…" at bounding box center [667, 338] width 150 height 125
copy div "Jetzt nach Maß konfigurieren"
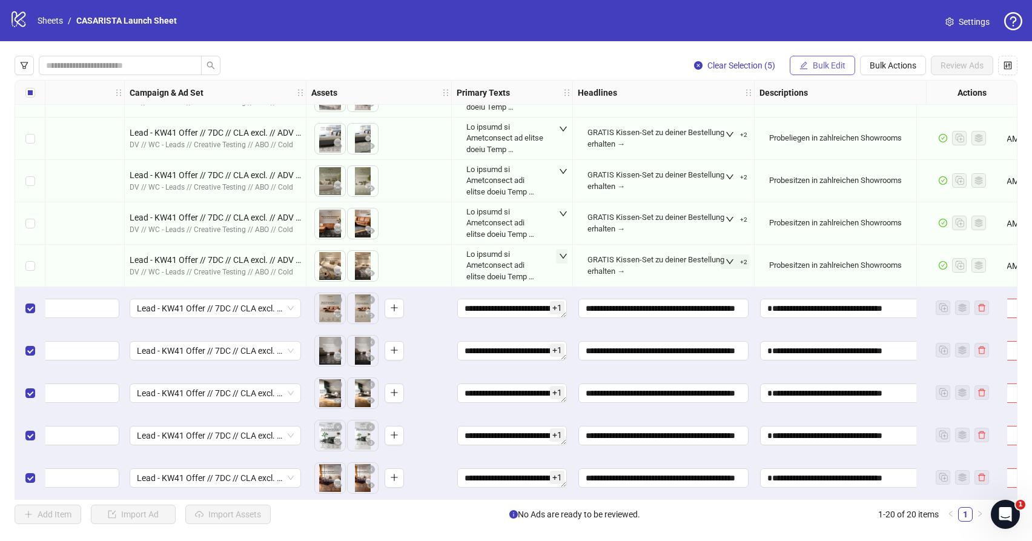
click at [826, 59] on button "Bulk Edit" at bounding box center [821, 65] width 65 height 19
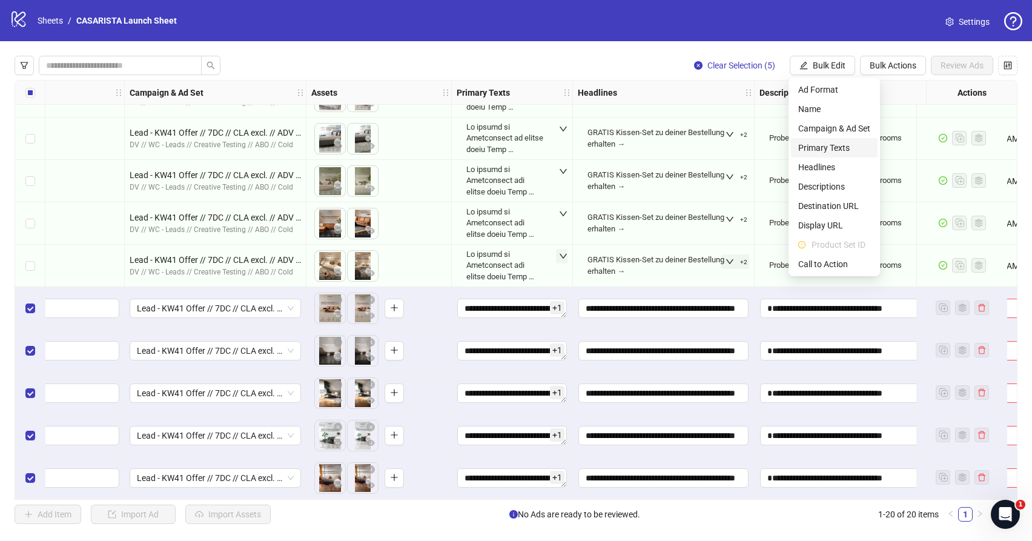
click at [841, 150] on span "Primary Texts" at bounding box center [834, 147] width 72 height 13
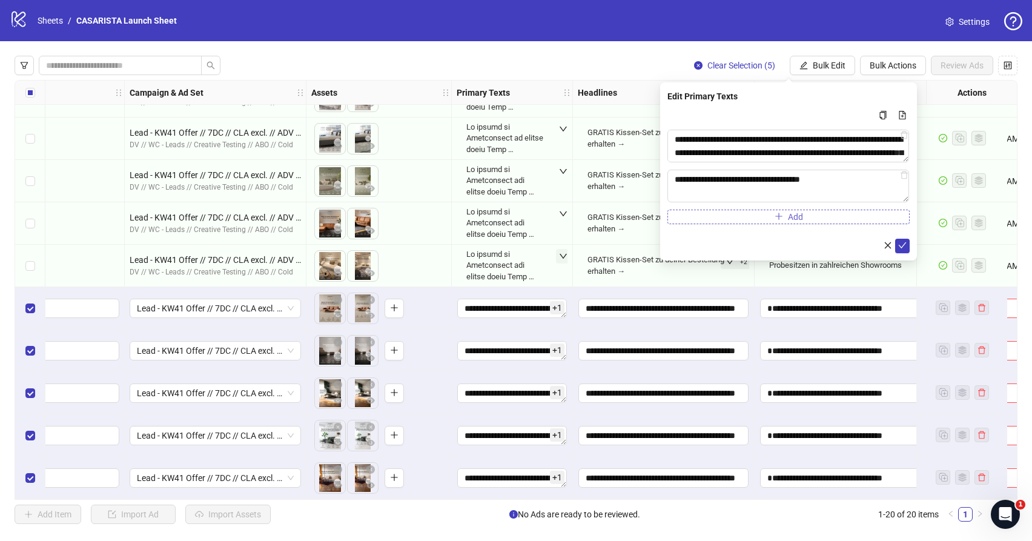
click at [815, 218] on button "Add" at bounding box center [788, 216] width 242 height 15
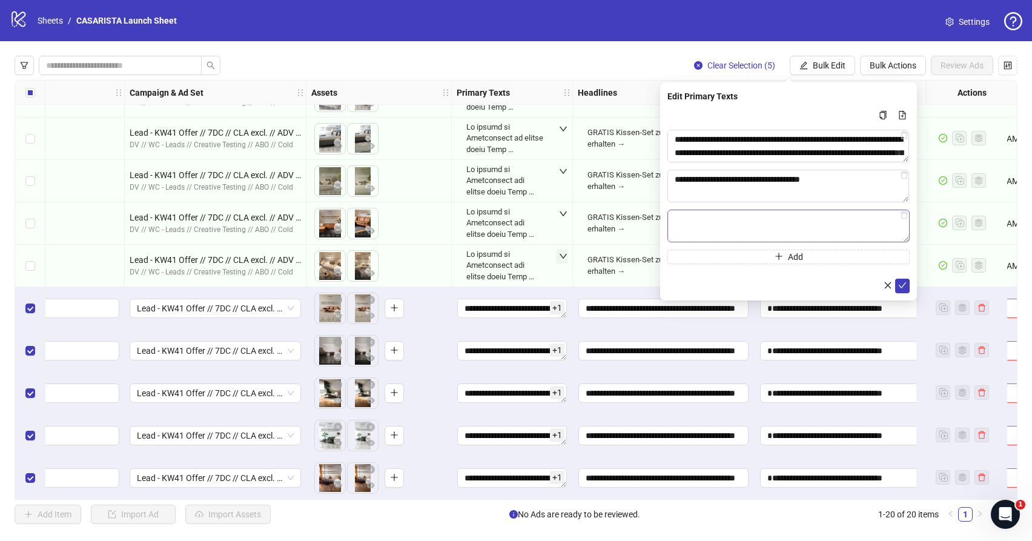
click at [801, 222] on textarea "Multi-text input container - paste or copy values" at bounding box center [788, 225] width 242 height 33
type textarea "**********"
click at [904, 285] on icon "check" at bounding box center [902, 285] width 8 height 8
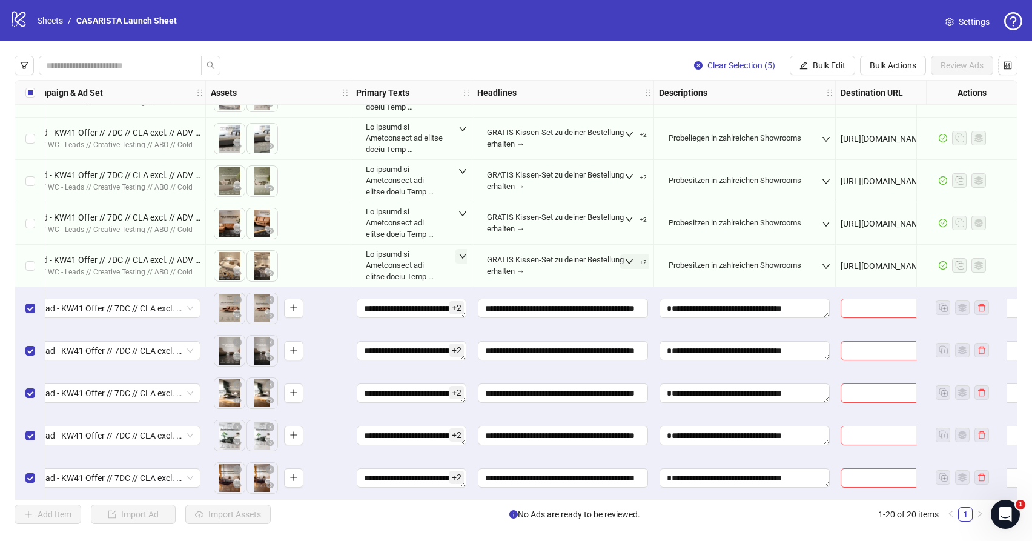
scroll to position [458, 369]
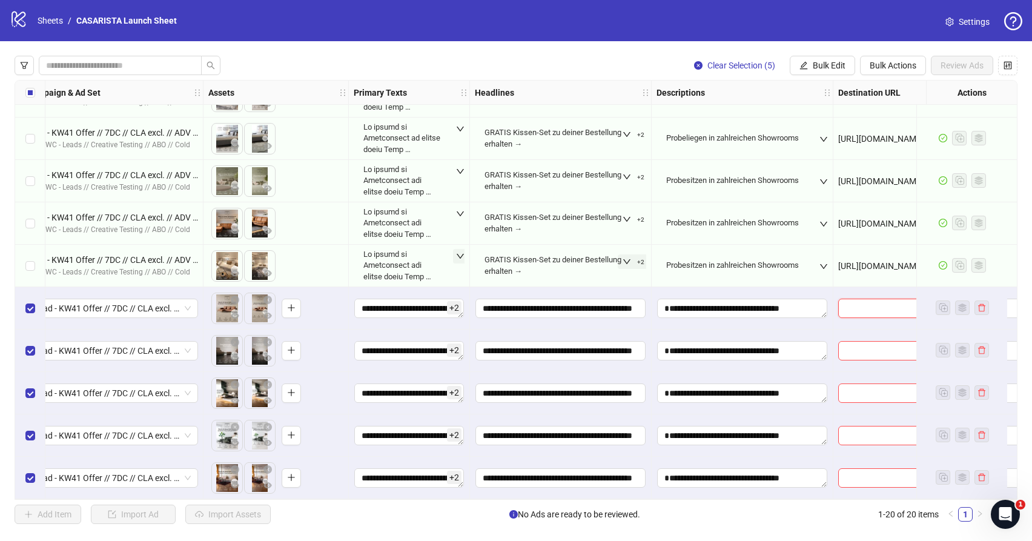
click at [848, 302] on input "text" at bounding box center [880, 307] width 71 height 13
paste input "**********"
type input "**********"
click at [867, 387] on input "text" at bounding box center [880, 392] width 71 height 13
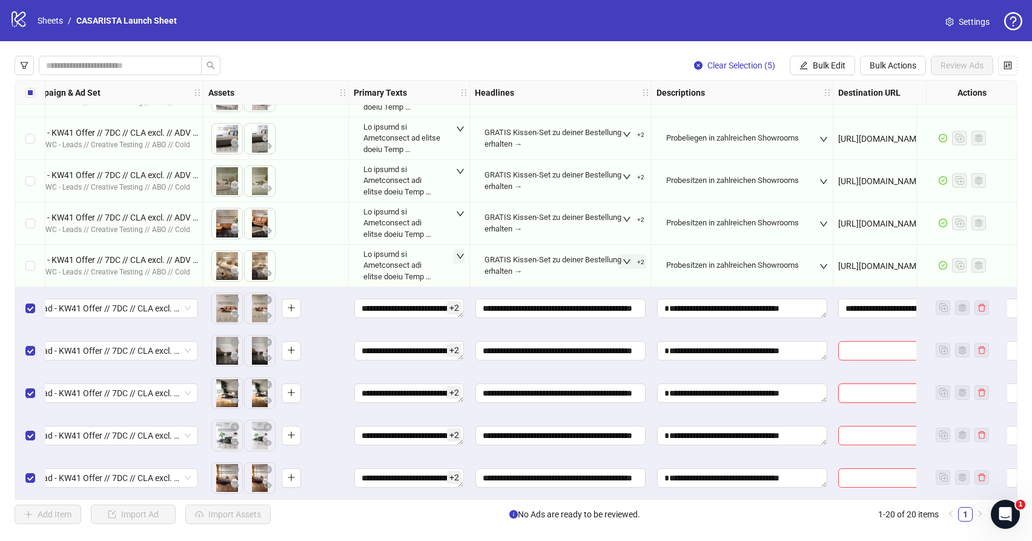
paste input "**********"
type input "**********"
click at [858, 438] on span at bounding box center [893, 435] width 111 height 19
paste input "**********"
type input "**********"
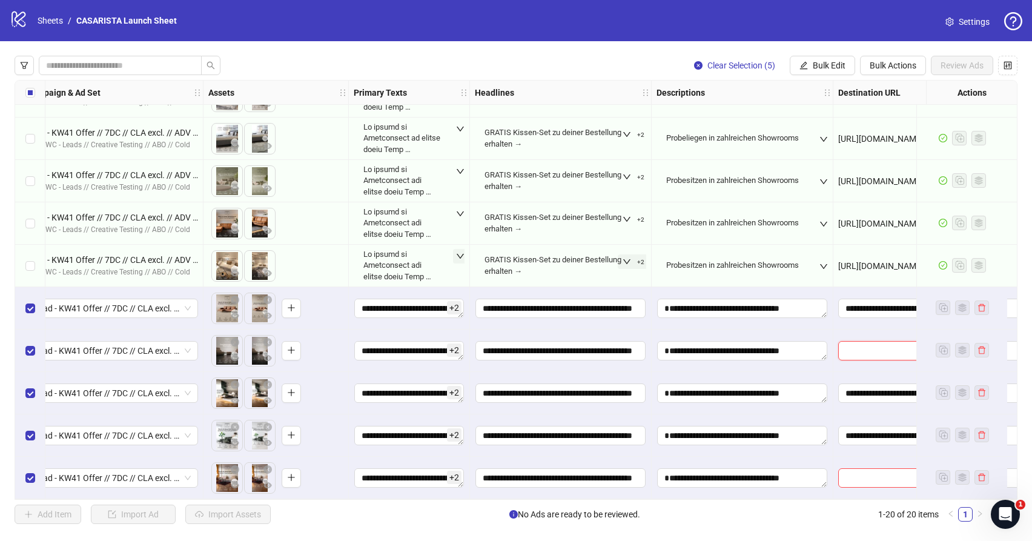
click at [859, 350] on input "text" at bounding box center [880, 350] width 71 height 13
paste input "**********"
type input "**********"
click at [860, 474] on input "text" at bounding box center [880, 477] width 71 height 13
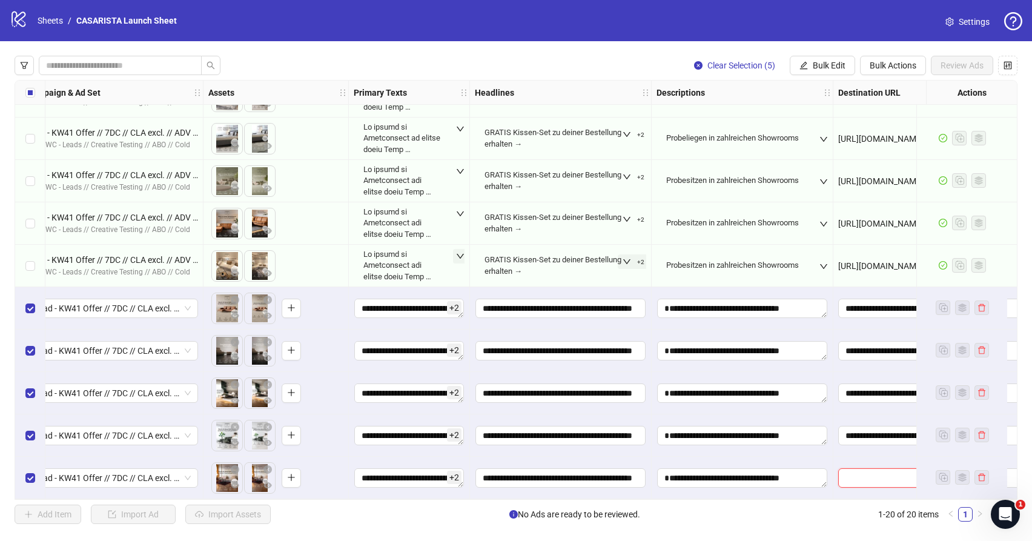
paste input "**********"
type input "**********"
click at [844, 450] on div "**********" at bounding box center [893, 435] width 121 height 42
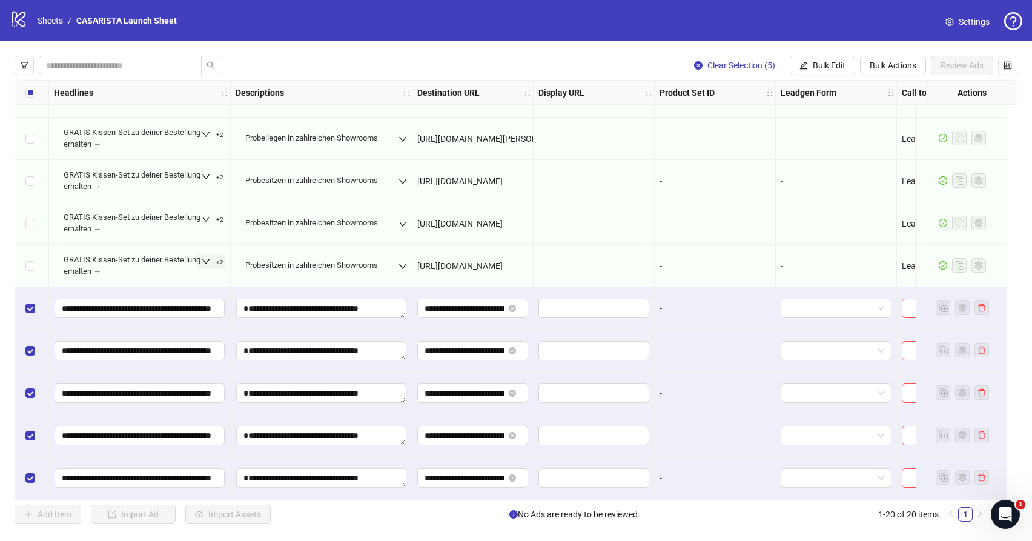
scroll to position [458, 867]
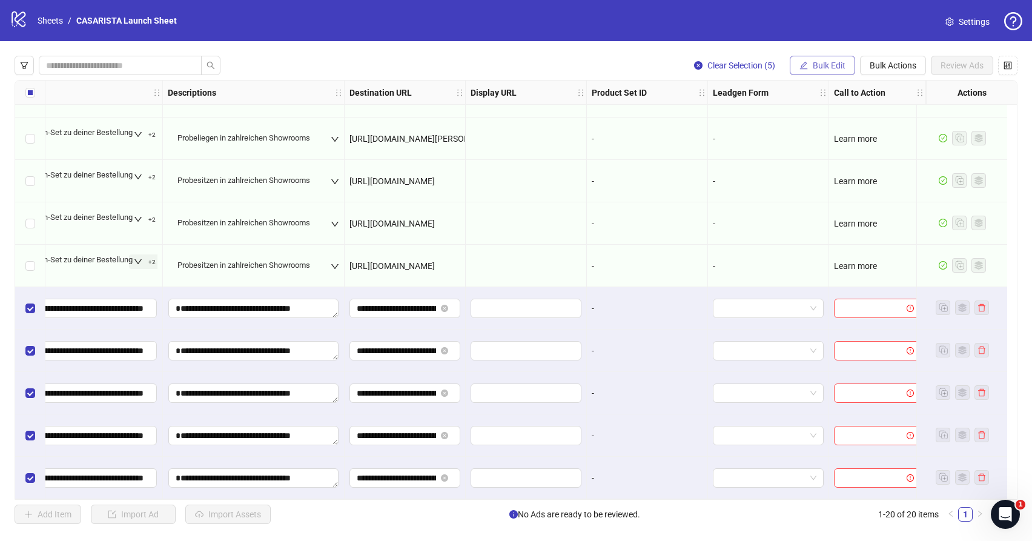
click at [820, 68] on span "Bulk Edit" at bounding box center [828, 66] width 33 height 10
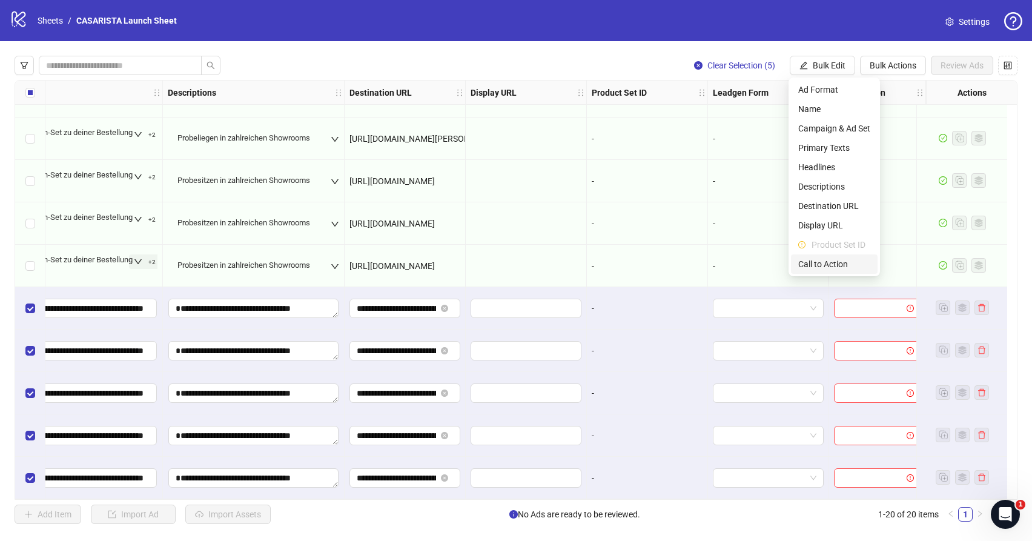
click at [838, 258] on span "Call to Action" at bounding box center [834, 263] width 72 height 13
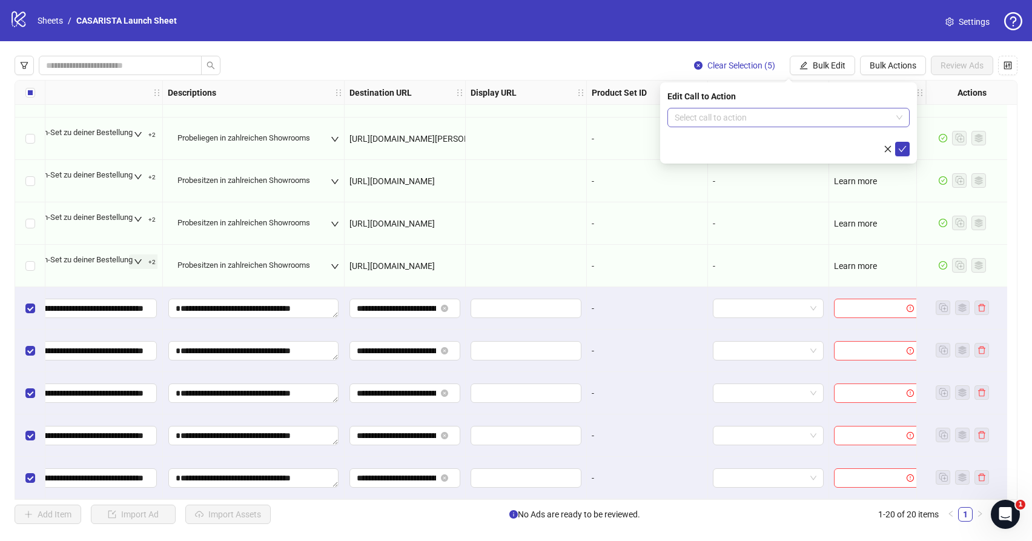
click at [783, 122] on input "search" at bounding box center [782, 117] width 217 height 18
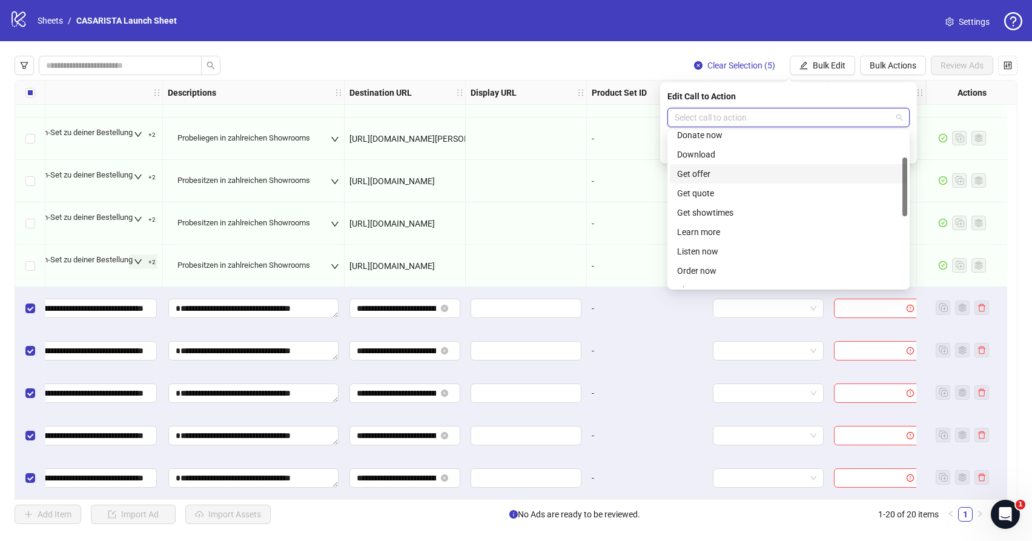
scroll to position [86, 0]
click at [749, 232] on div "Learn more" at bounding box center [788, 229] width 223 height 13
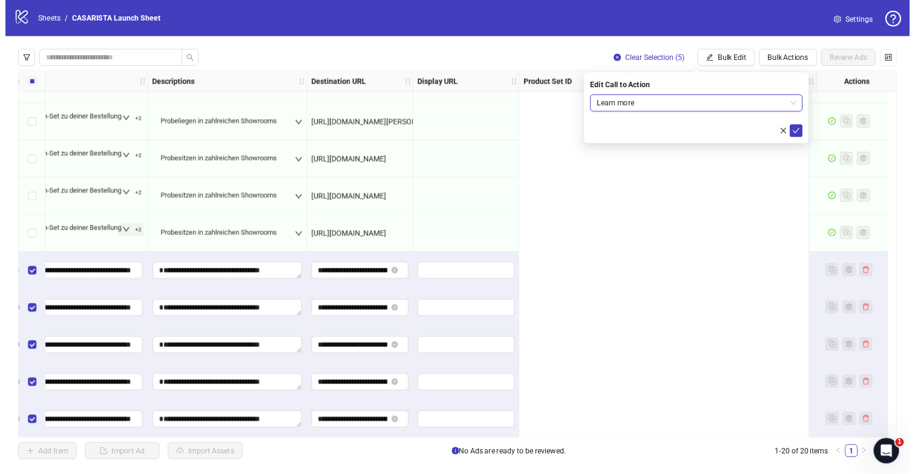
scroll to position [458, 0]
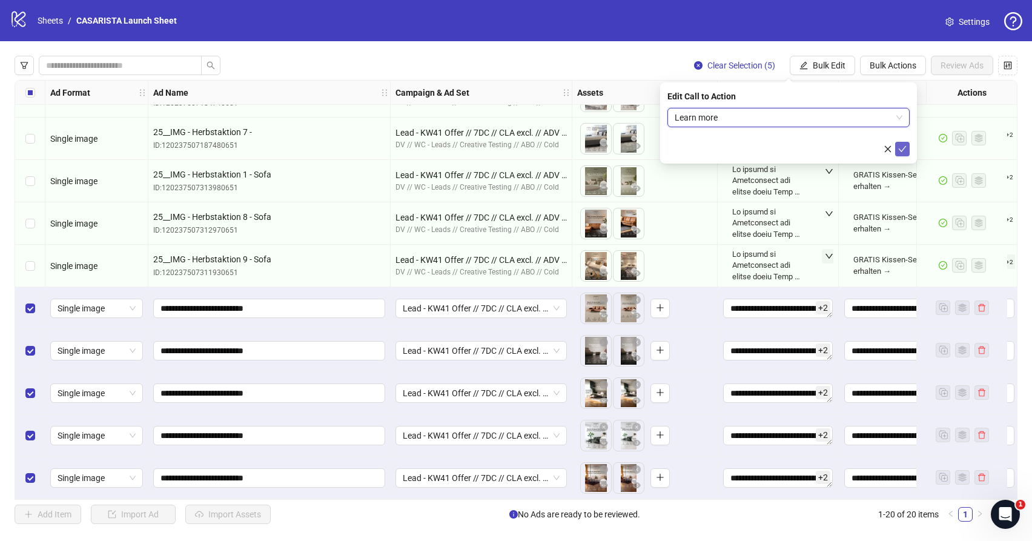
click at [903, 153] on span "submit" at bounding box center [902, 149] width 8 height 10
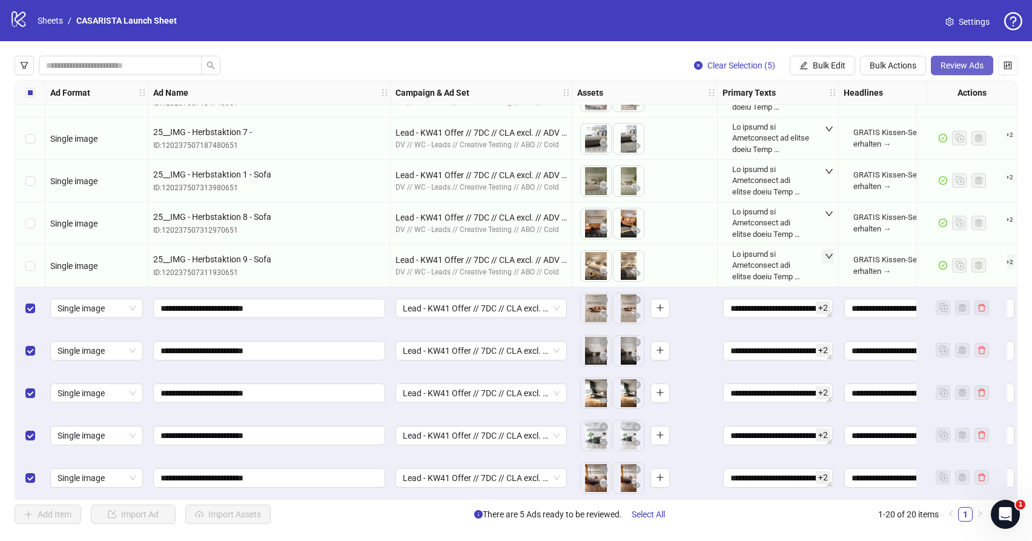
click at [967, 66] on span "Review Ads" at bounding box center [961, 66] width 43 height 10
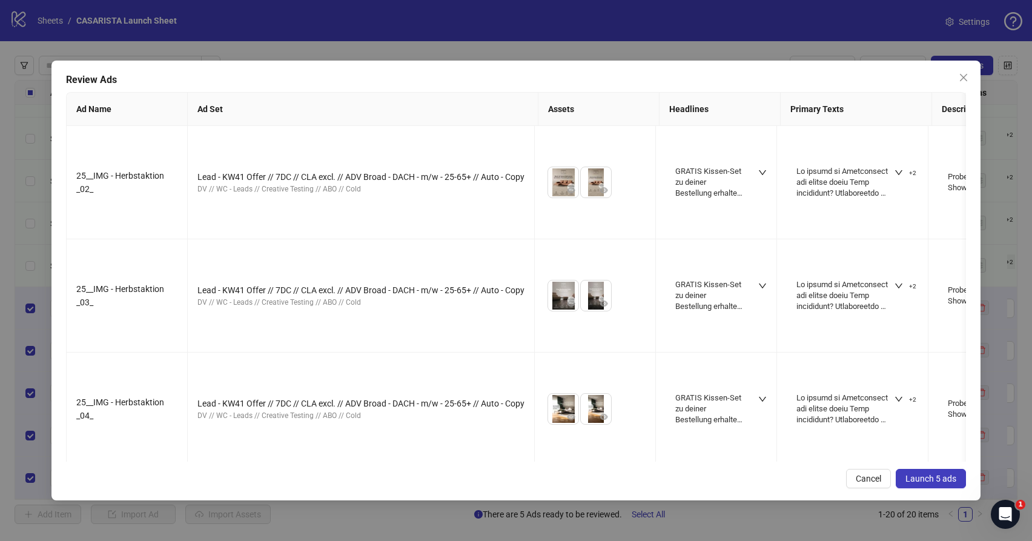
click at [921, 478] on span "Launch 5 ads" at bounding box center [930, 478] width 51 height 10
